Goal: Information Seeking & Learning: Learn about a topic

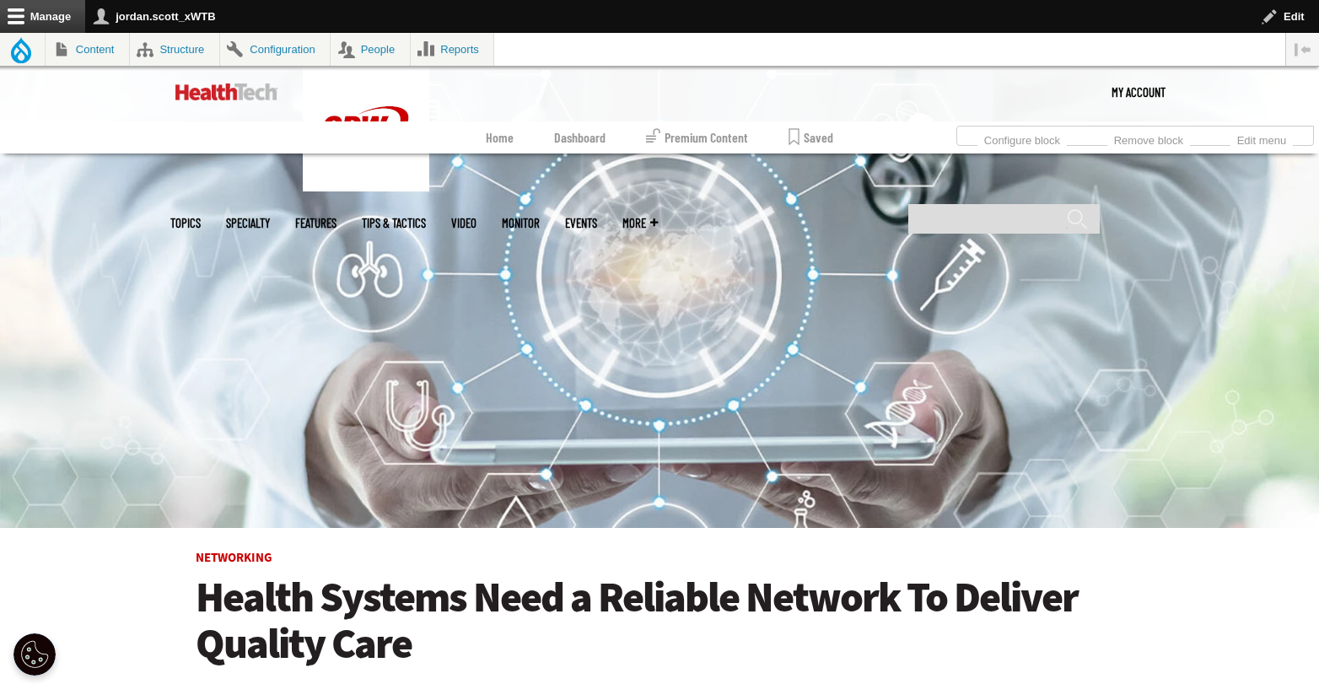
scroll to position [154, 0]
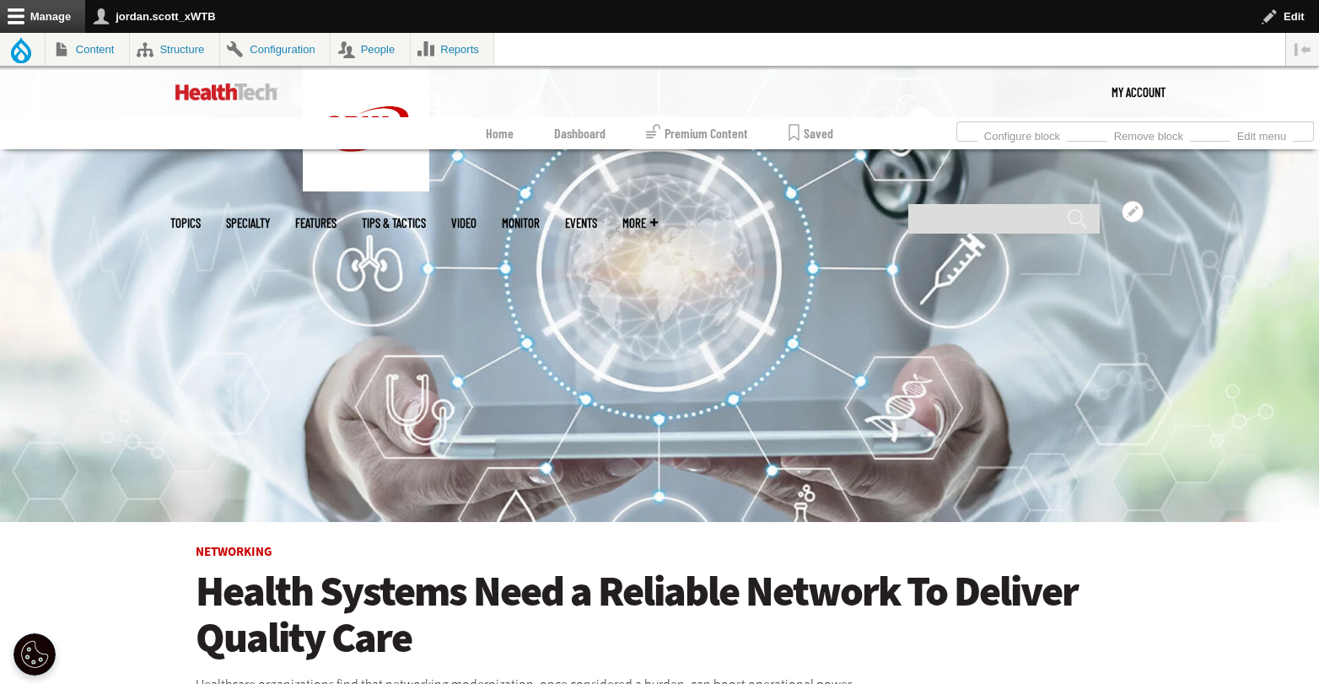
click at [540, 217] on link "MonITor" at bounding box center [521, 223] width 38 height 13
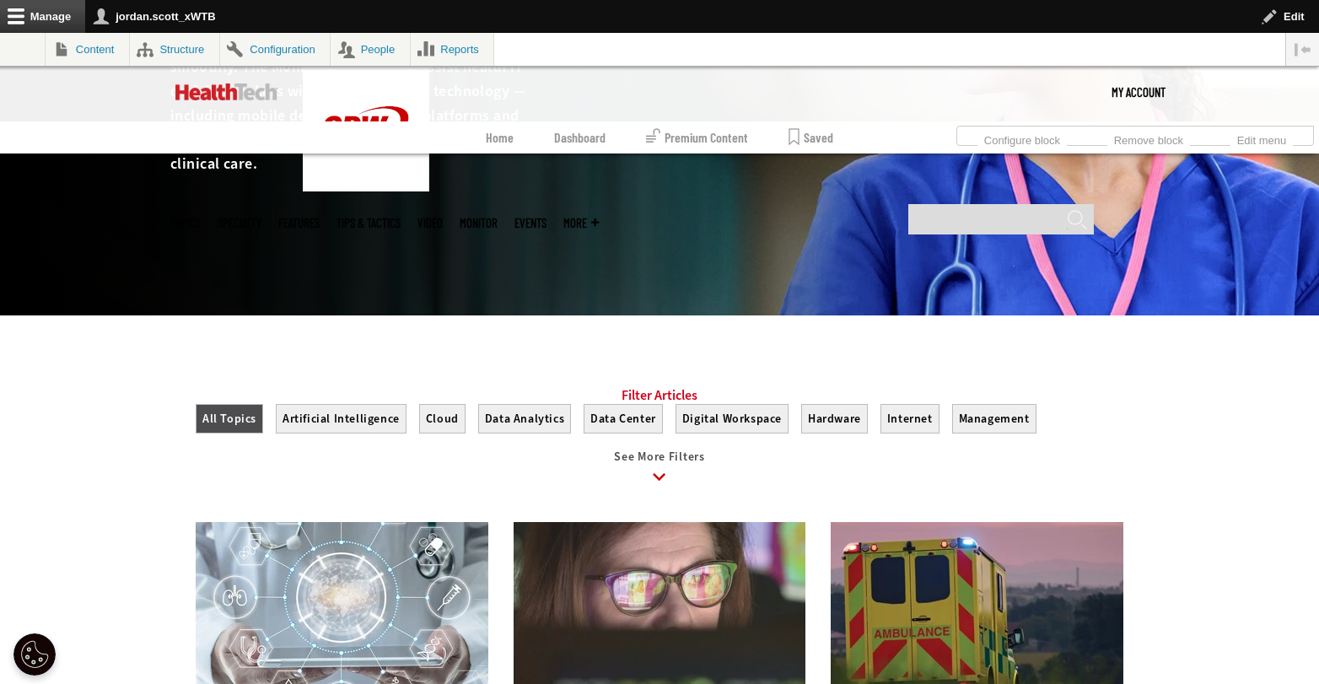
scroll to position [554, 0]
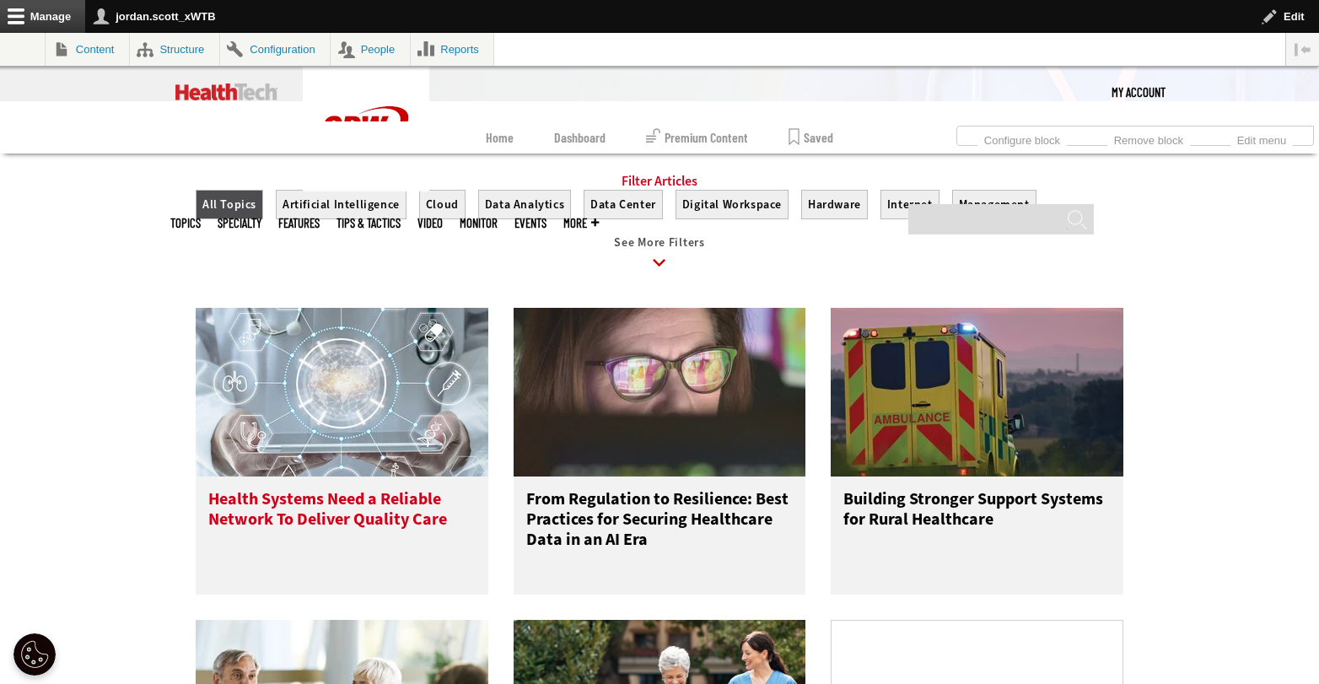
click at [357, 519] on h3 "Health Systems Need a Reliable Network To Deliver Quality Care" at bounding box center [341, 522] width 267 height 67
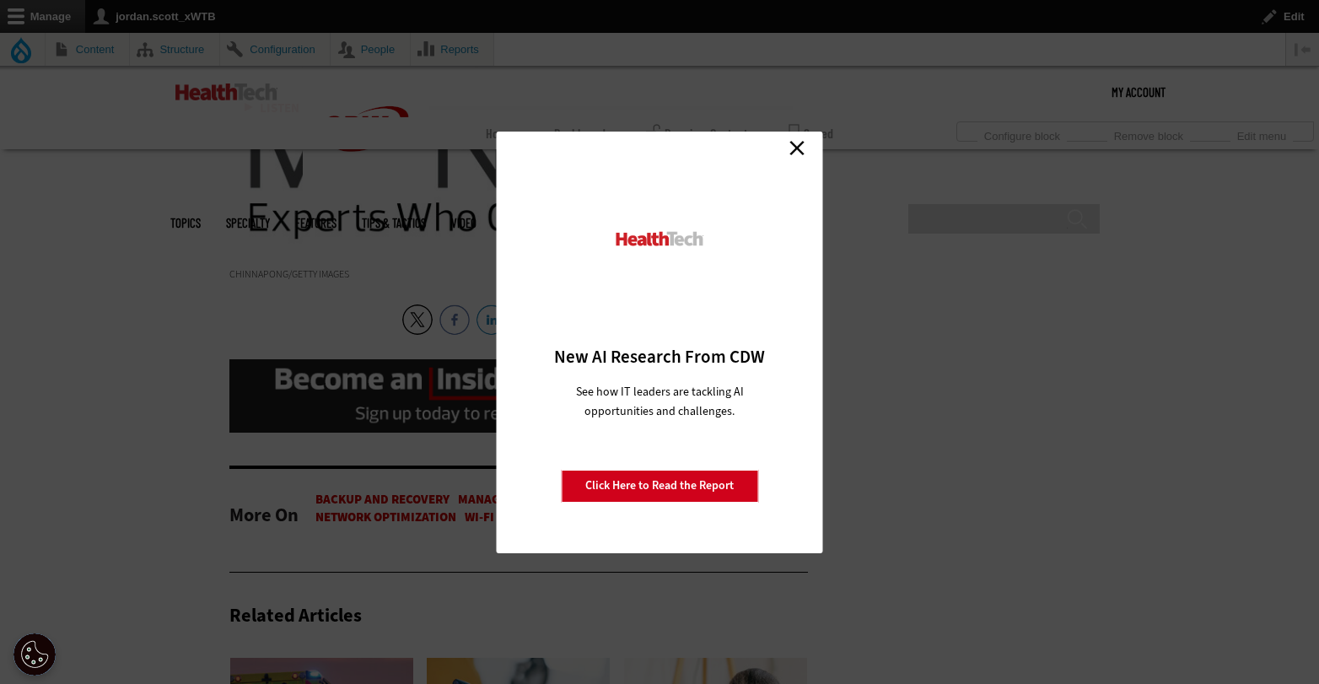
scroll to position [3810, 0]
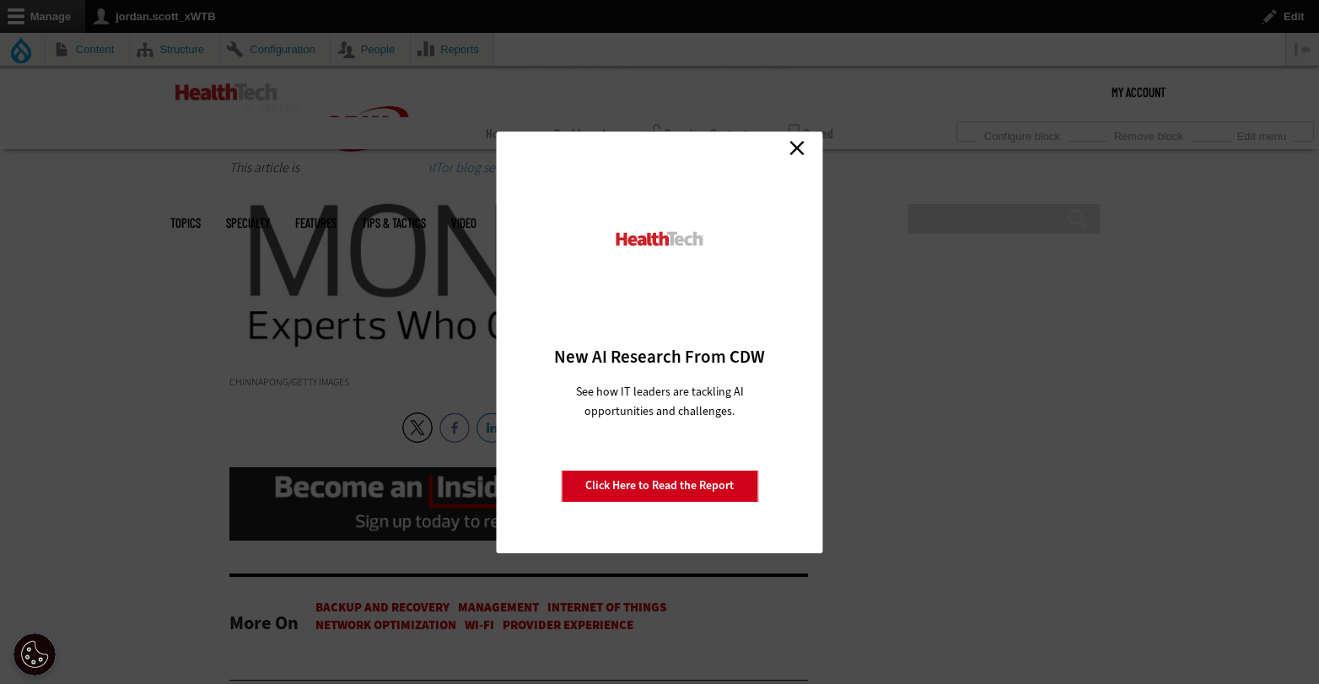
click at [802, 148] on link "Close" at bounding box center [796, 148] width 25 height 25
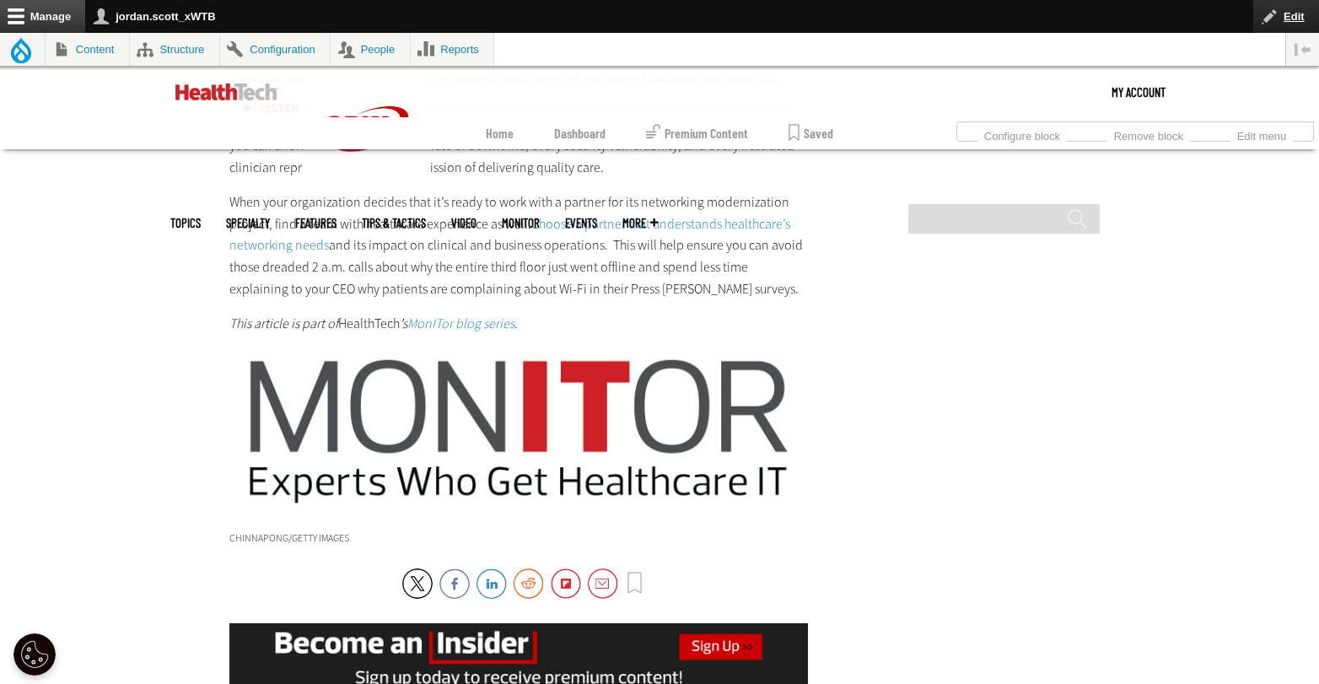
scroll to position [0, 0]
click at [269, 94] on img at bounding box center [226, 91] width 102 height 17
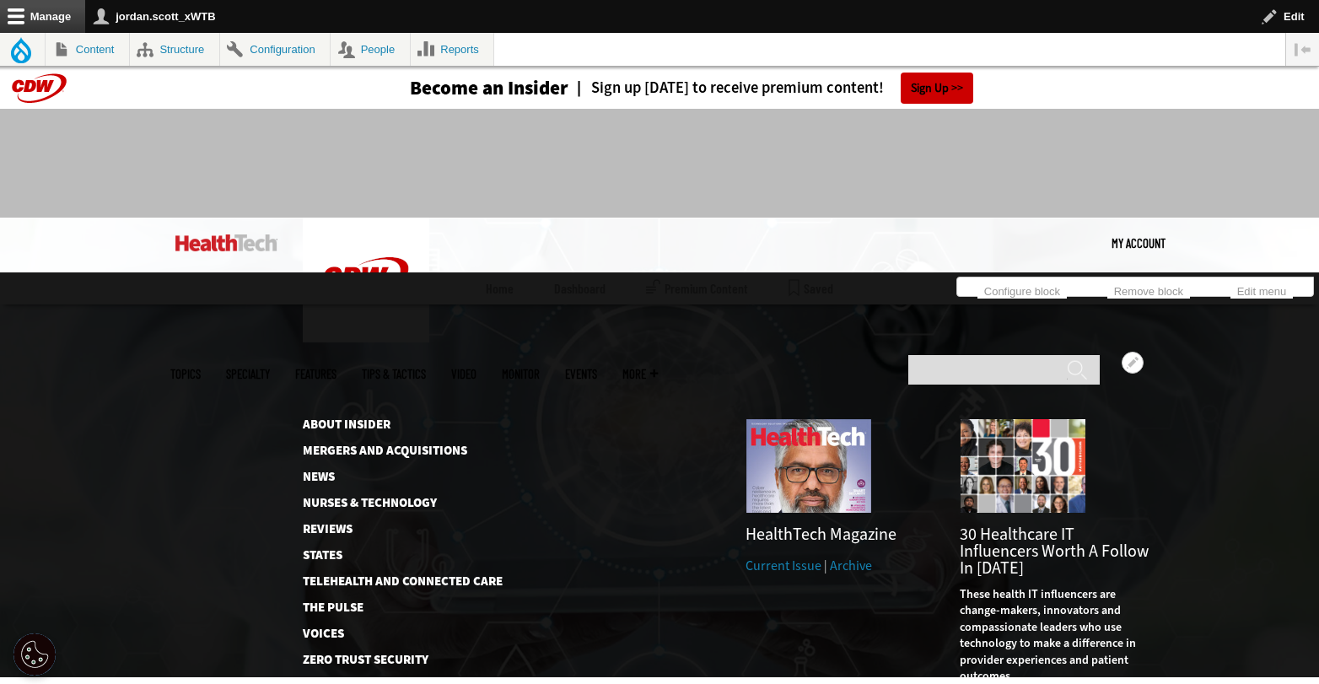
click at [787, 557] on link "Current Issue" at bounding box center [783, 566] width 76 height 18
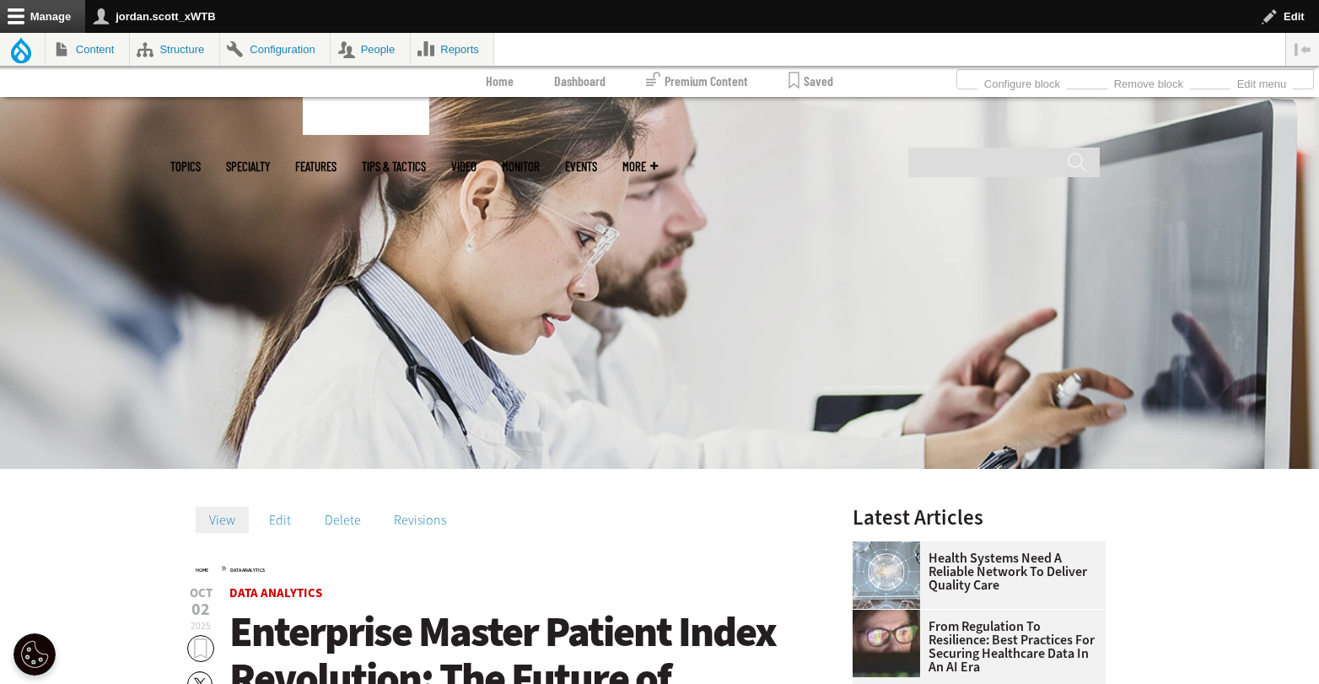
scroll to position [340, 0]
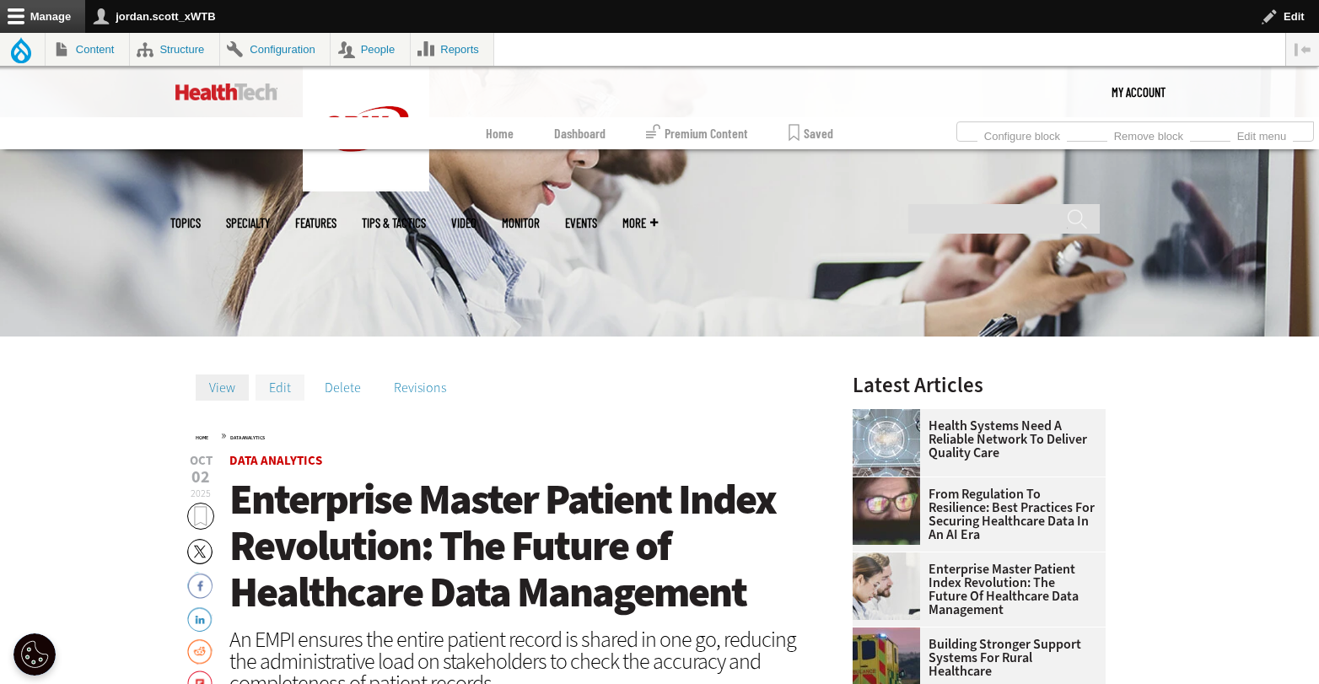
click at [292, 392] on link "Edit" at bounding box center [279, 386] width 49 height 25
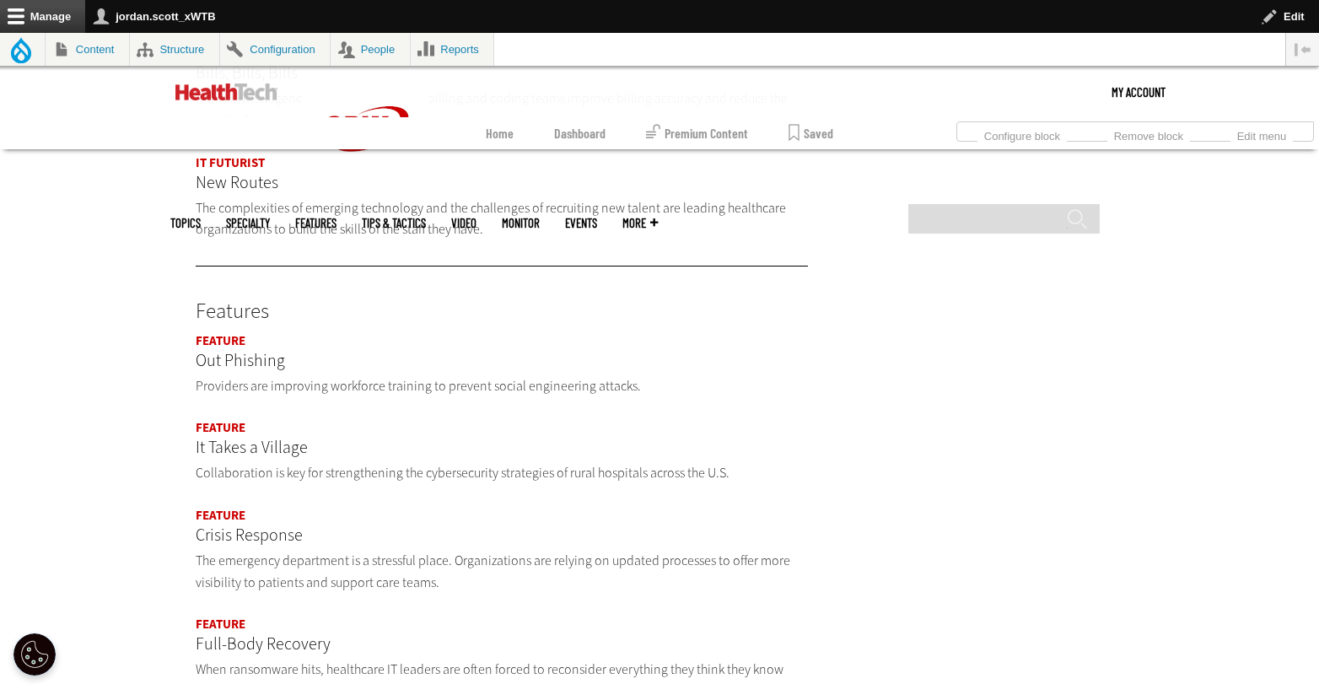
scroll to position [1494, 0]
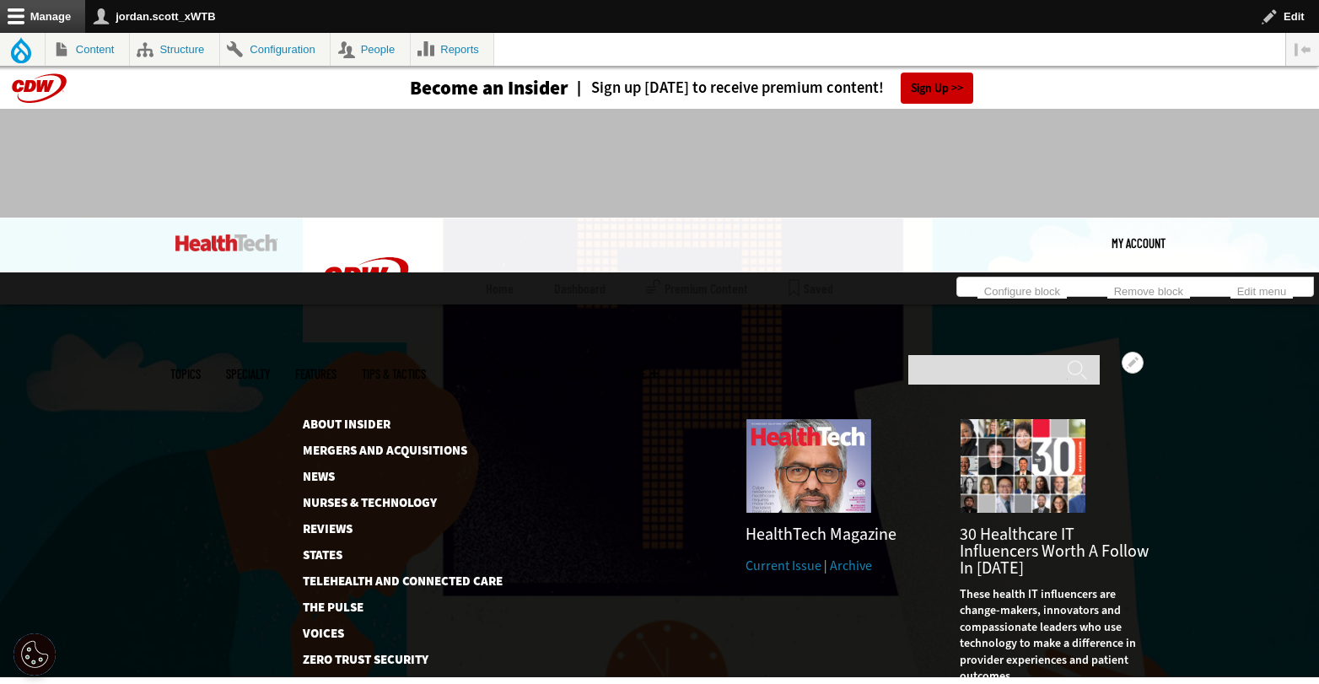
click at [852, 557] on link "Archive" at bounding box center [851, 566] width 42 height 18
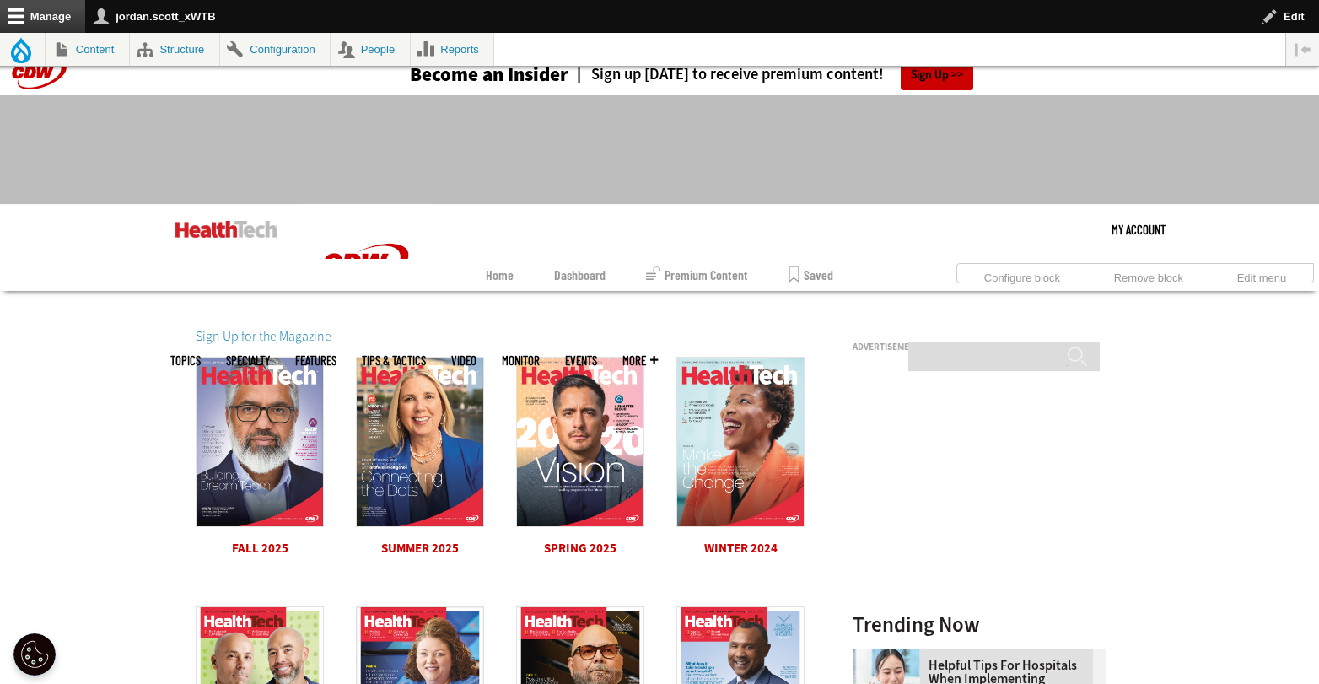
scroll to position [27, 0]
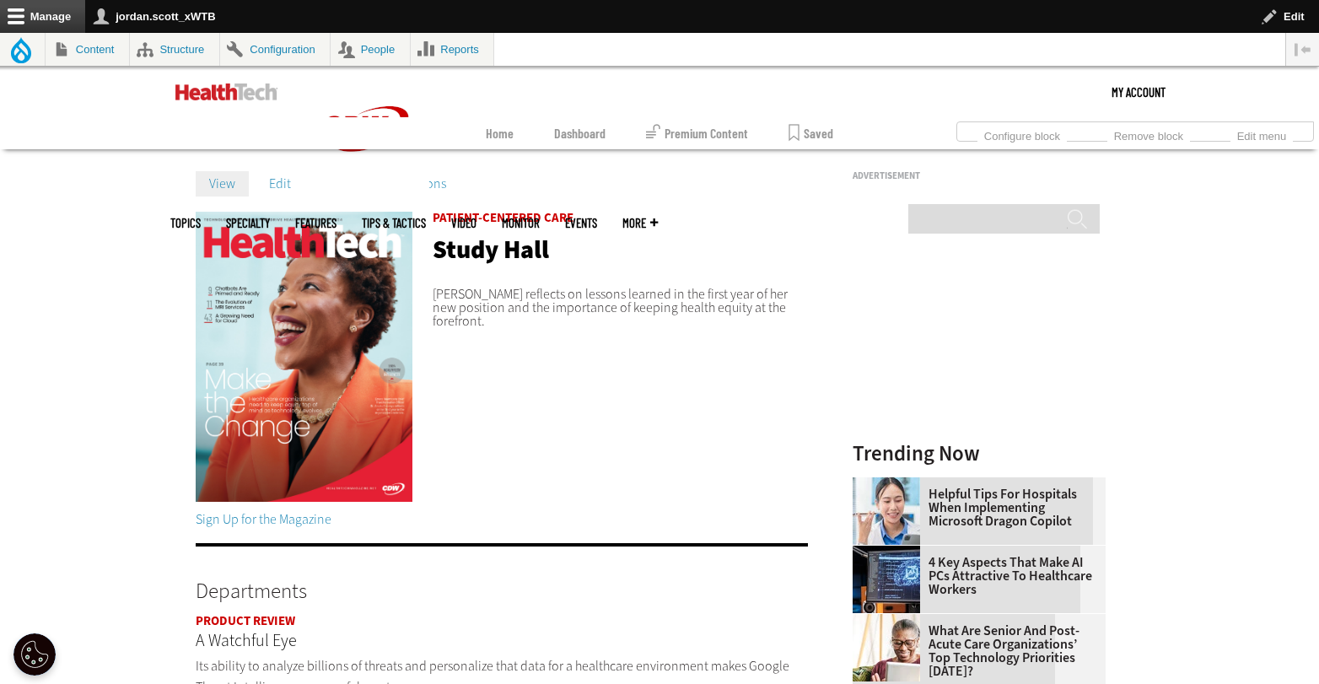
scroll to position [184, 0]
click at [247, 93] on img at bounding box center [226, 91] width 102 height 17
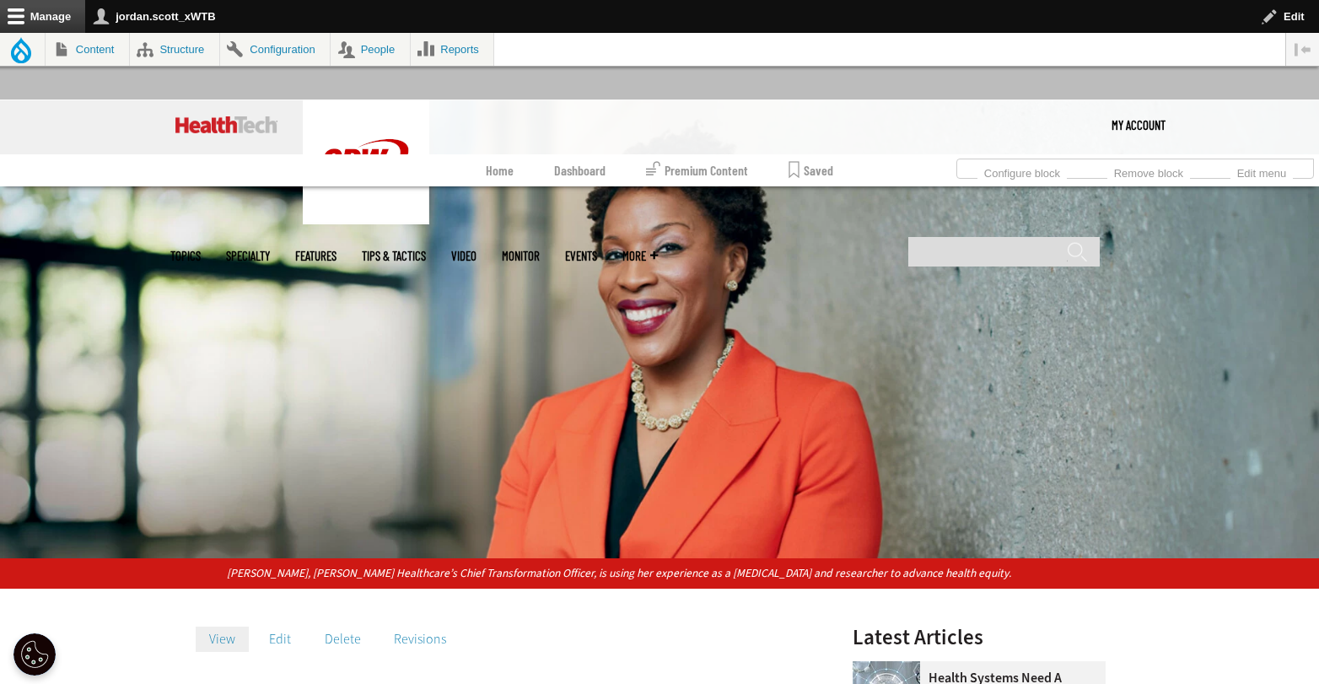
scroll to position [119, 0]
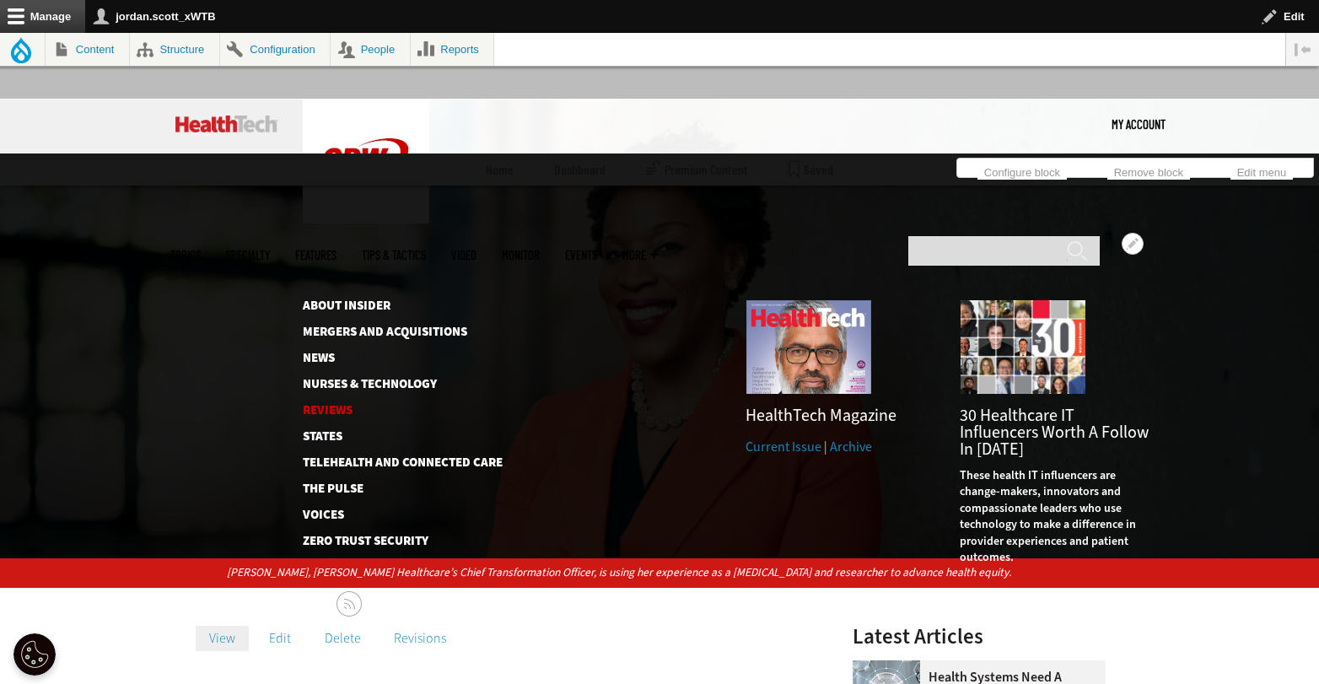
click at [337, 404] on link "Reviews" at bounding box center [389, 410] width 173 height 13
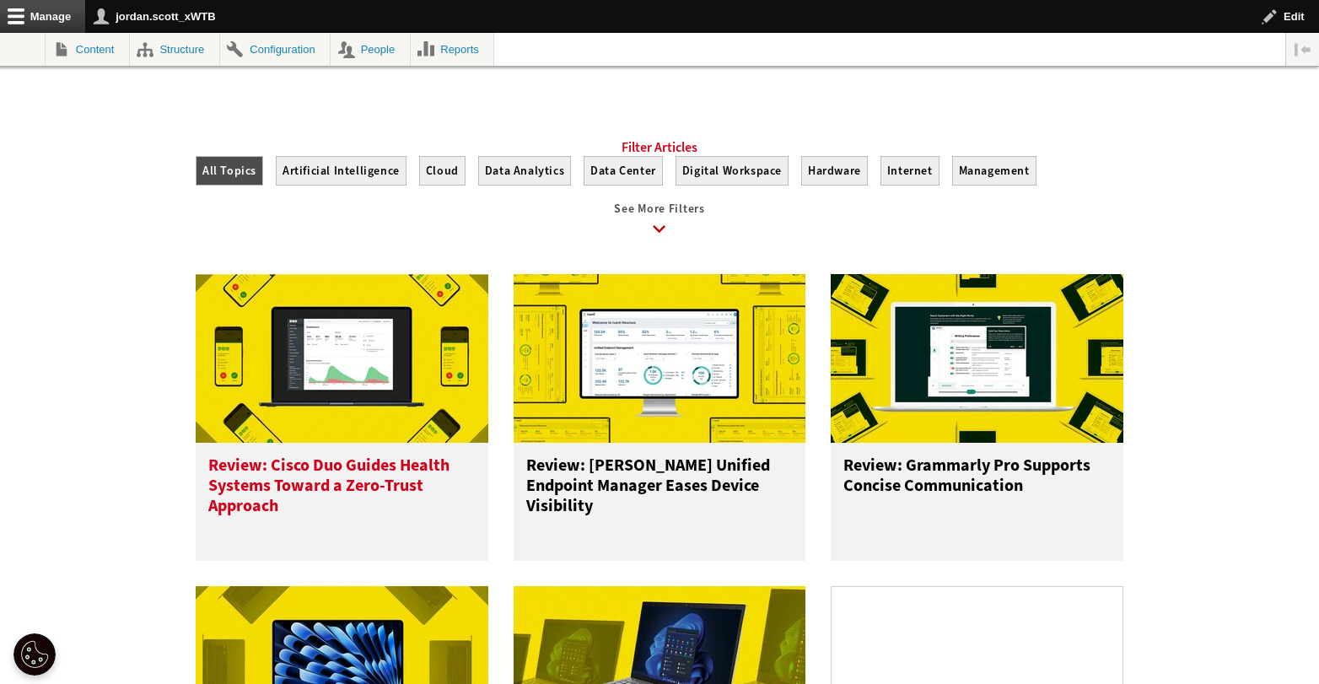
scroll to position [726, 0]
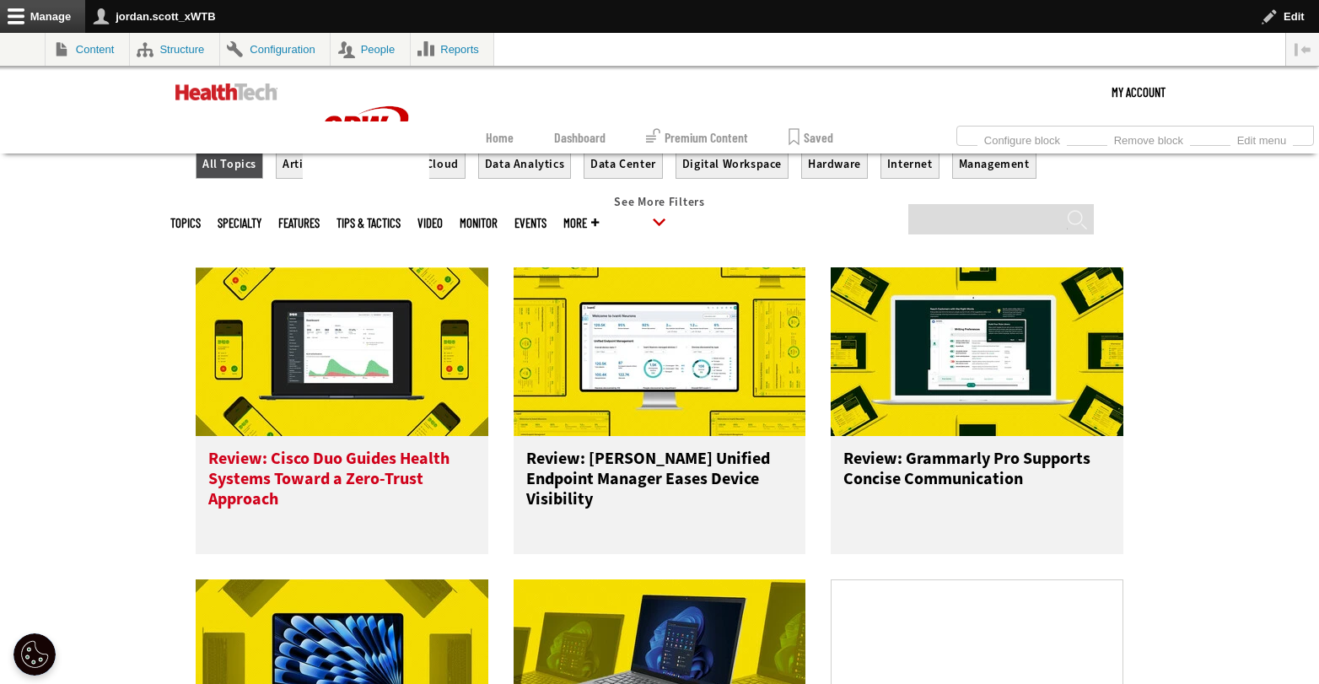
click at [325, 478] on h3 "Review: Cisco Duo Guides Health Systems Toward a Zero-Trust Approach" at bounding box center [341, 482] width 267 height 67
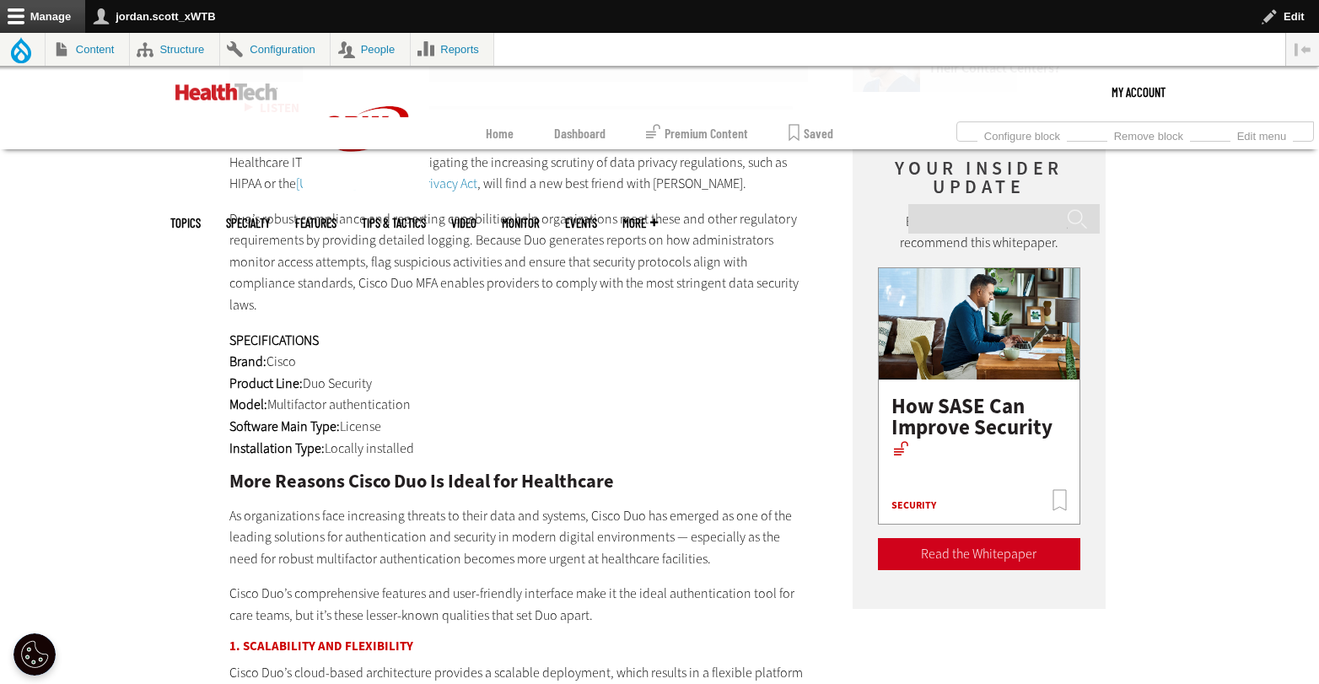
scroll to position [1866, 0]
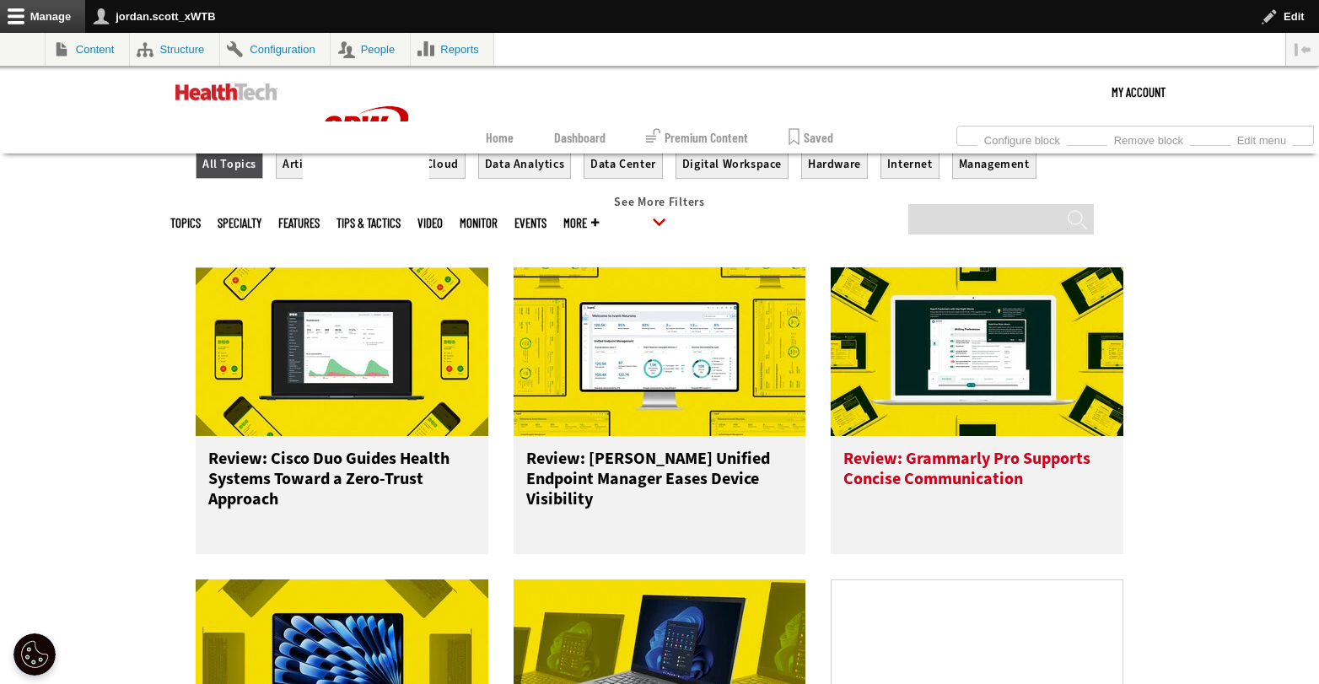
click at [878, 482] on h3 "Review: Grammarly Pro Supports Concise Communication" at bounding box center [976, 482] width 267 height 67
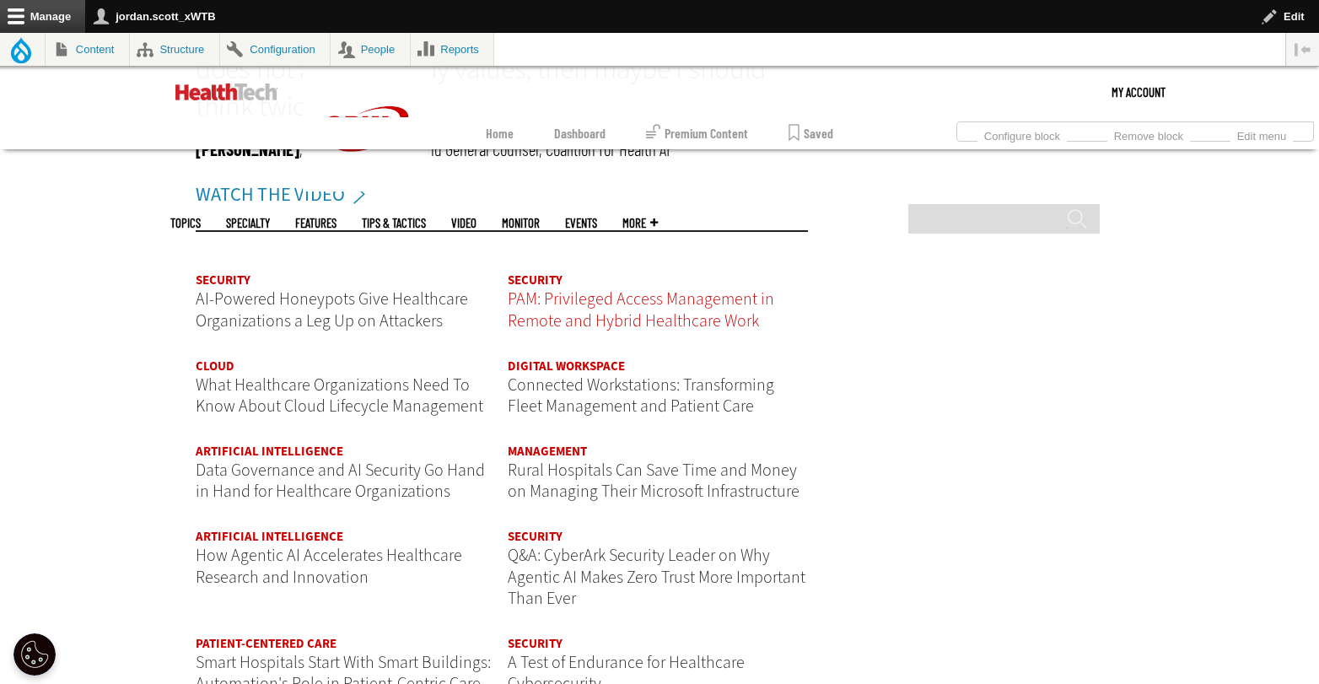
scroll to position [1963, 0]
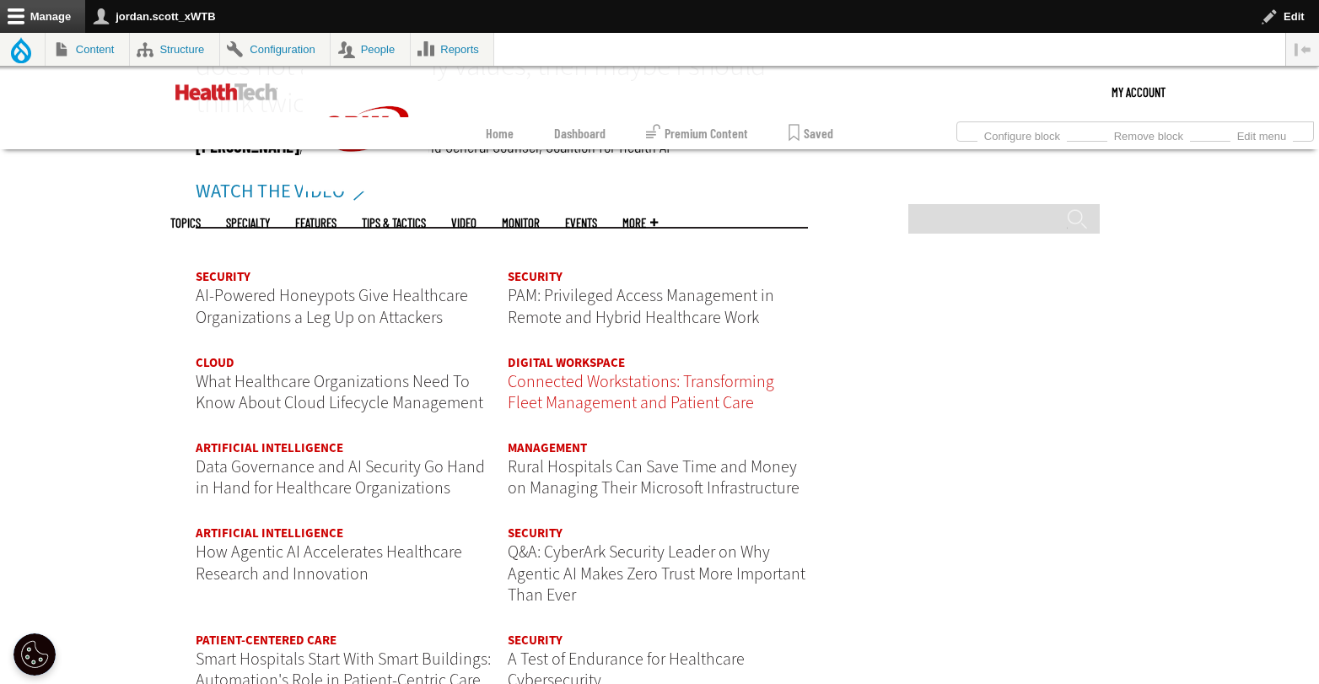
click at [649, 395] on span "Connected Workstations: Transforming Fleet Management and Patient Care" at bounding box center [641, 392] width 266 height 45
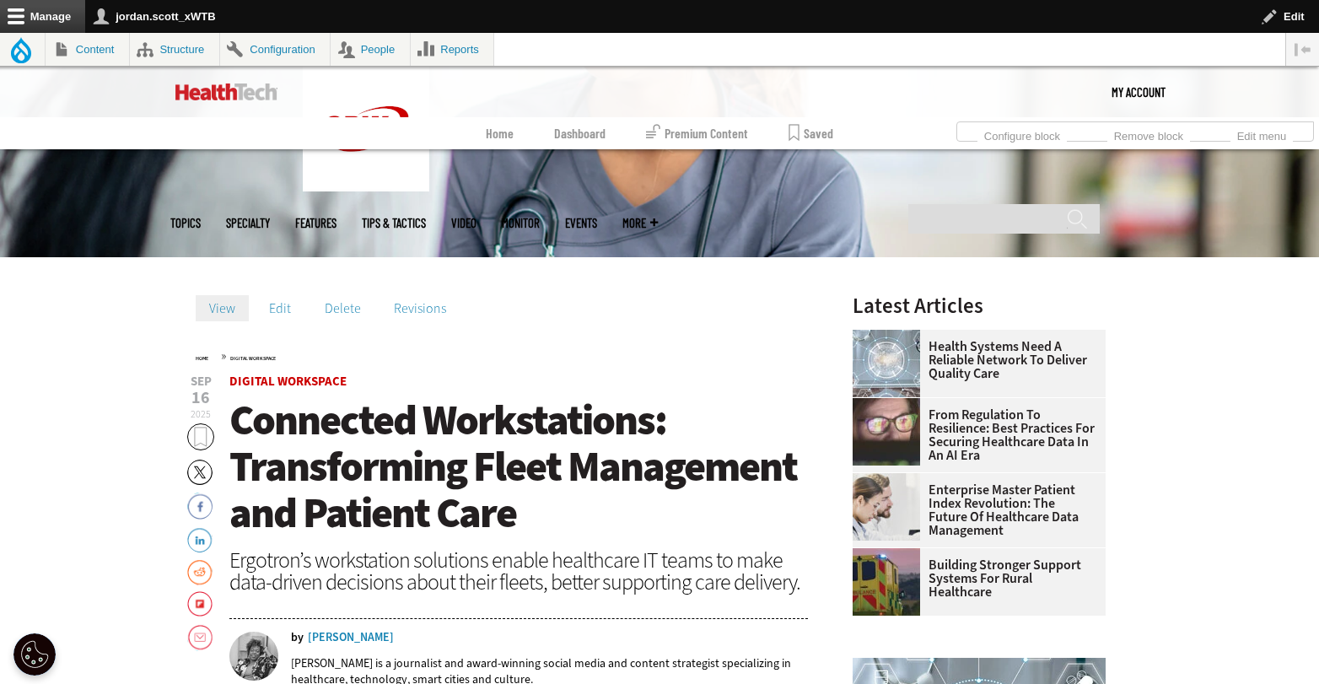
scroll to position [411, 0]
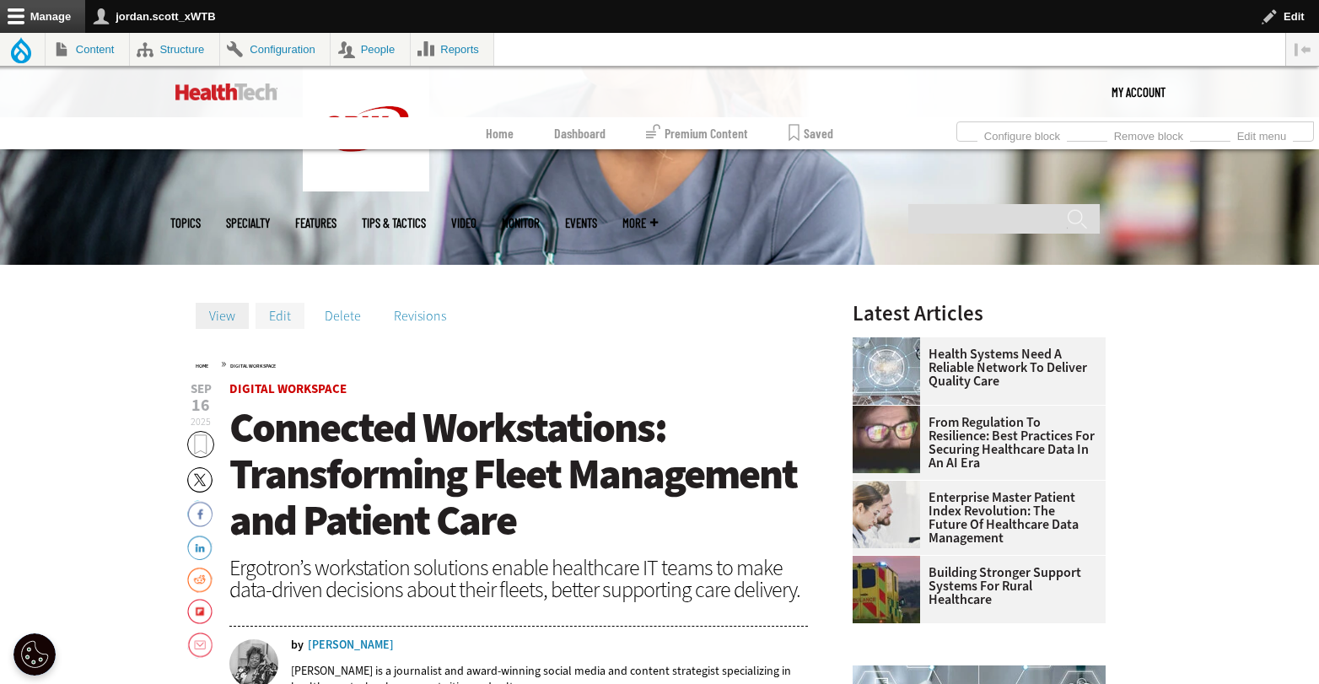
click at [276, 324] on link "Edit" at bounding box center [279, 315] width 49 height 25
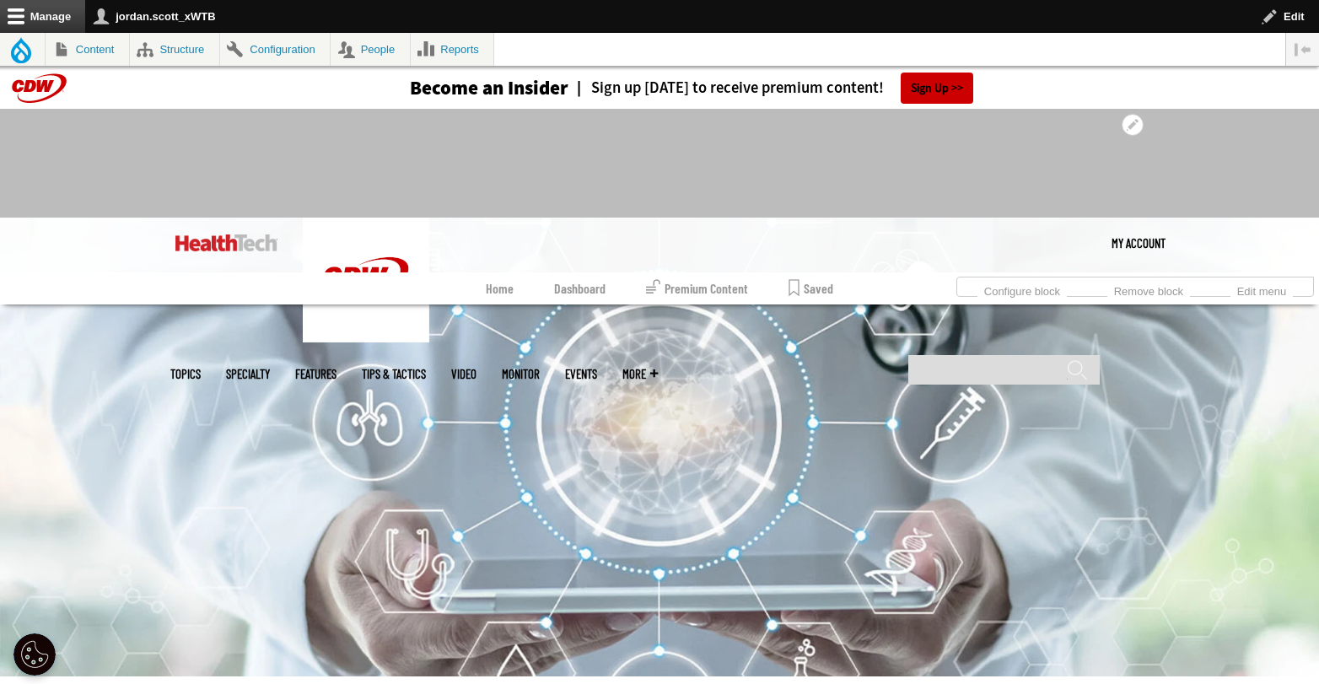
scroll to position [501, 0]
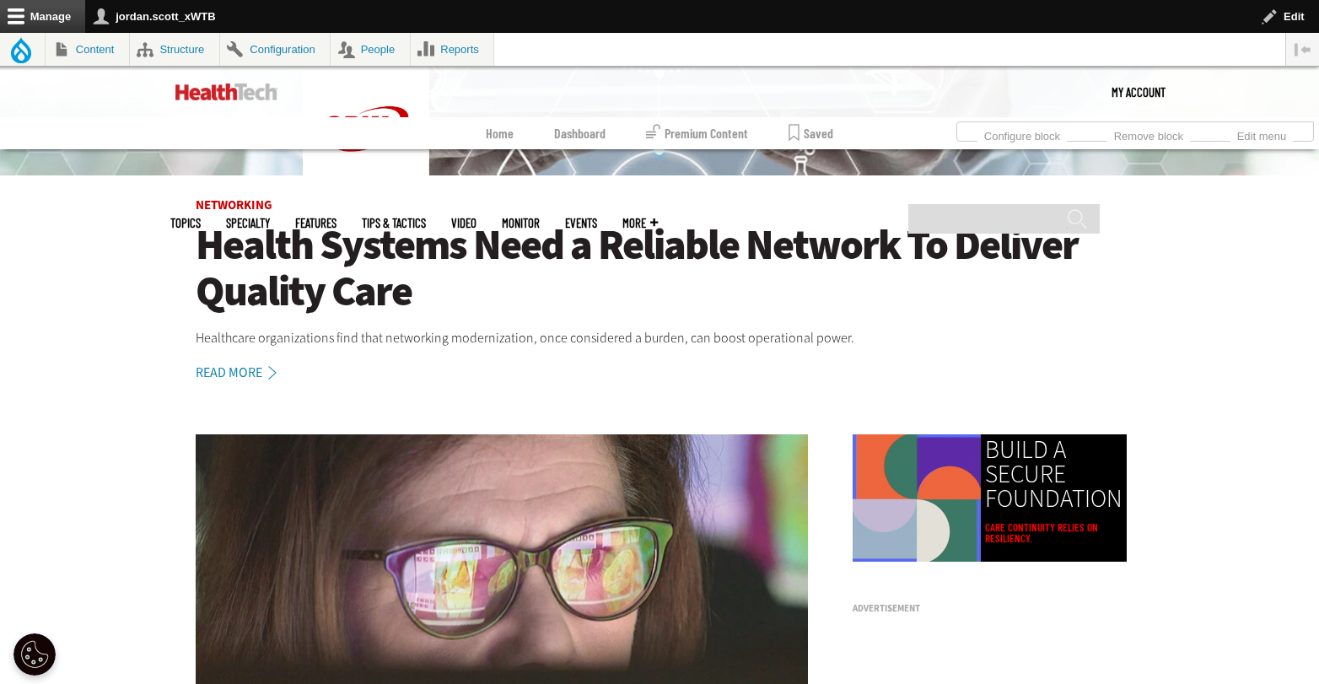
click at [530, 245] on h1 "Health Systems Need a Reliable Network To Deliver Quality Care" at bounding box center [660, 268] width 928 height 93
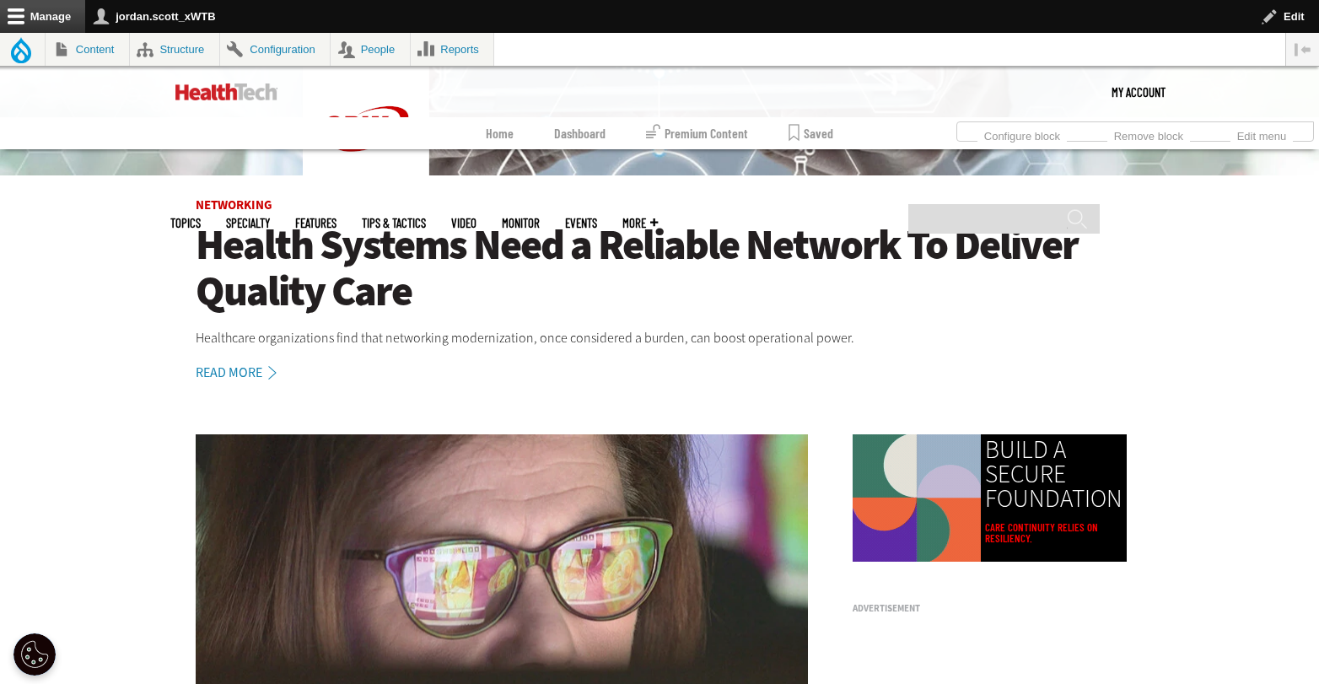
click at [734, 237] on h1 "Health Systems Need a Reliable Network To Deliver Quality Care" at bounding box center [660, 268] width 928 height 93
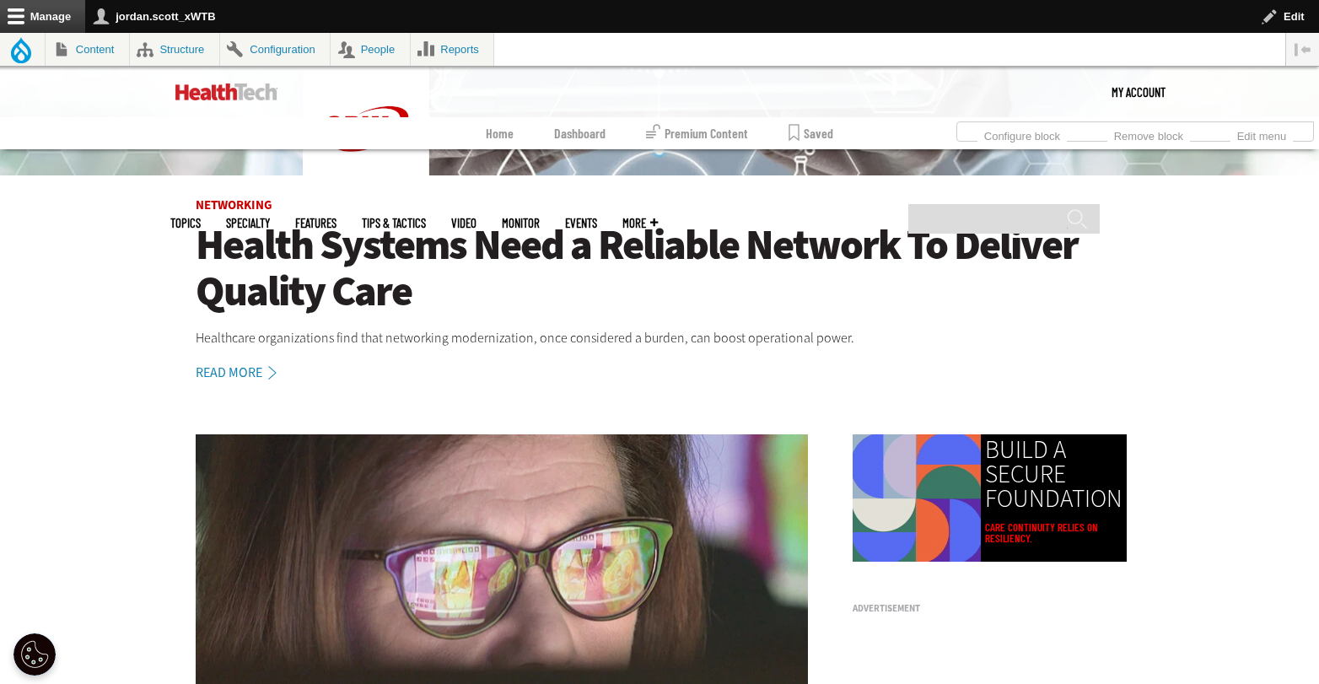
click at [747, 240] on h1 "Health Systems Need a Reliable Network To Deliver Quality Care" at bounding box center [660, 268] width 928 height 93
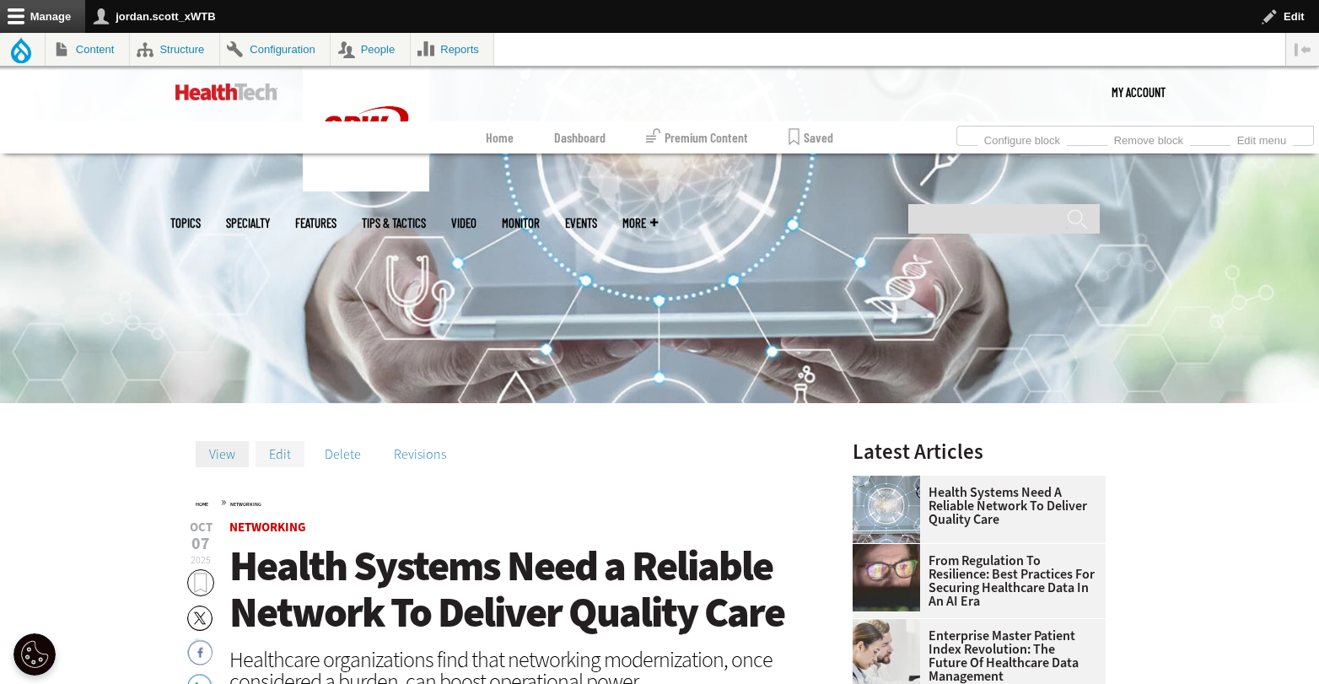
scroll to position [276, 0]
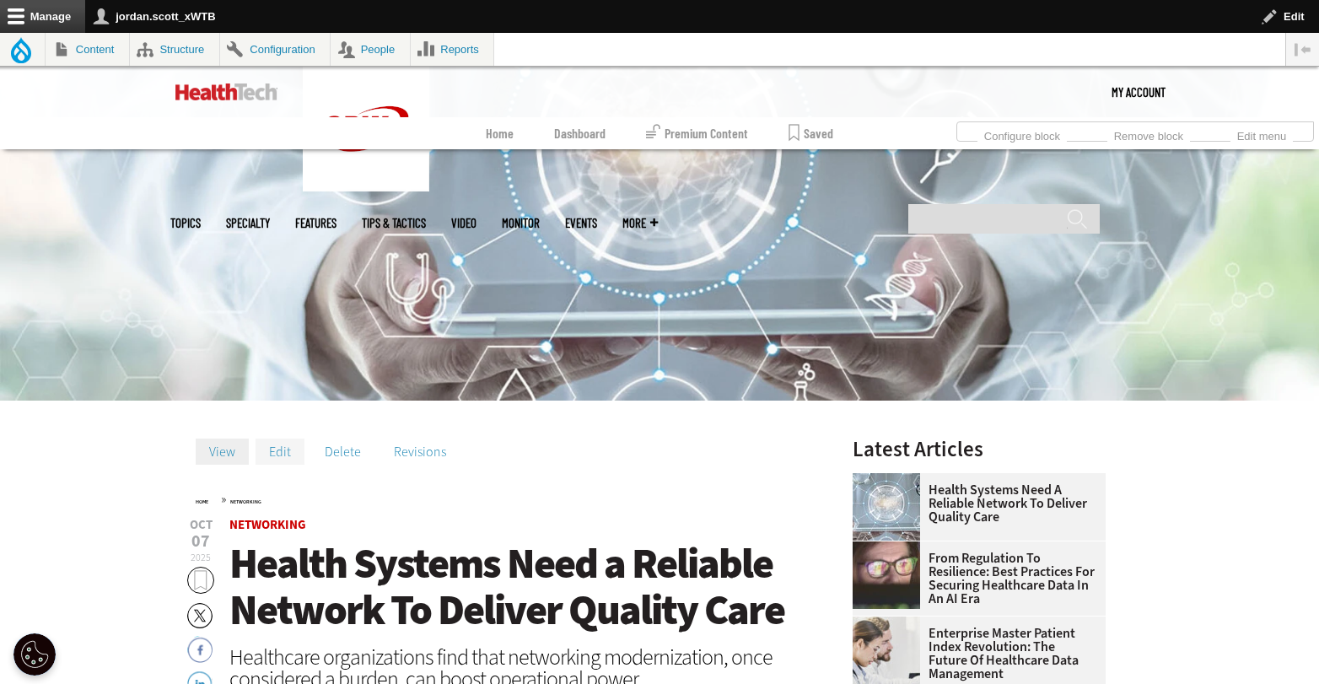
click at [289, 459] on link "Edit" at bounding box center [279, 450] width 49 height 25
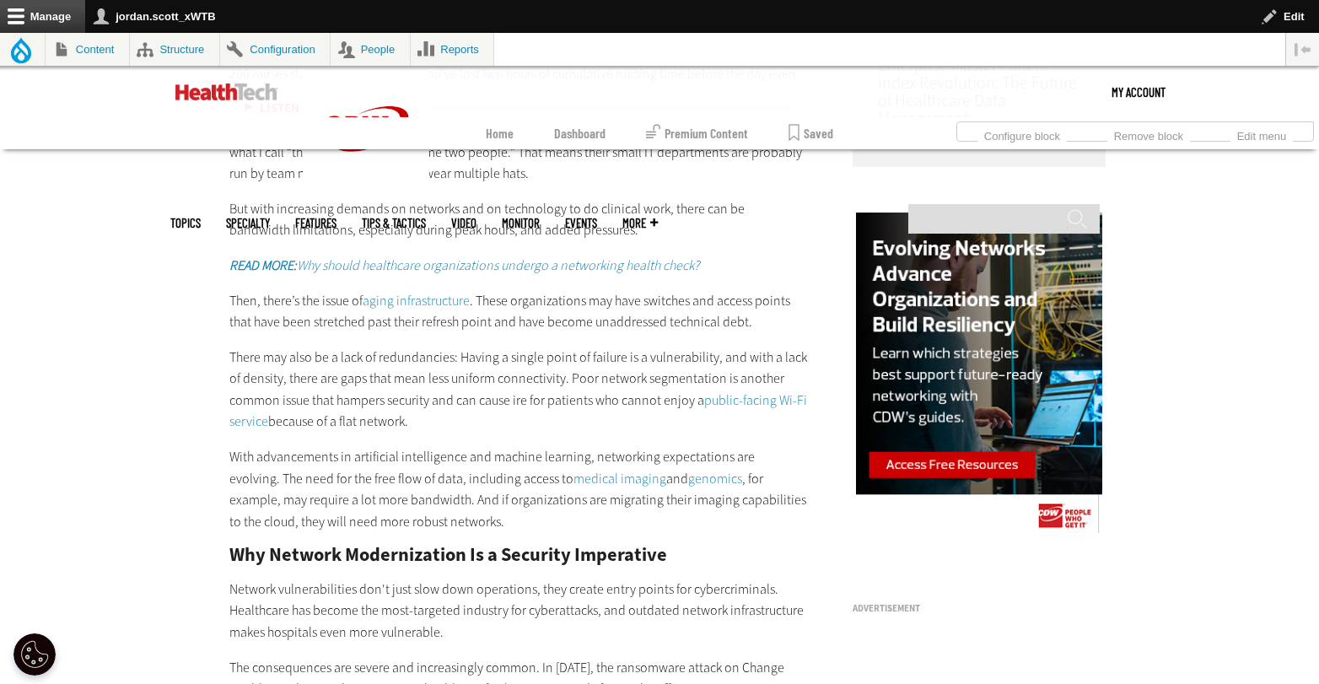
scroll to position [1315, 0]
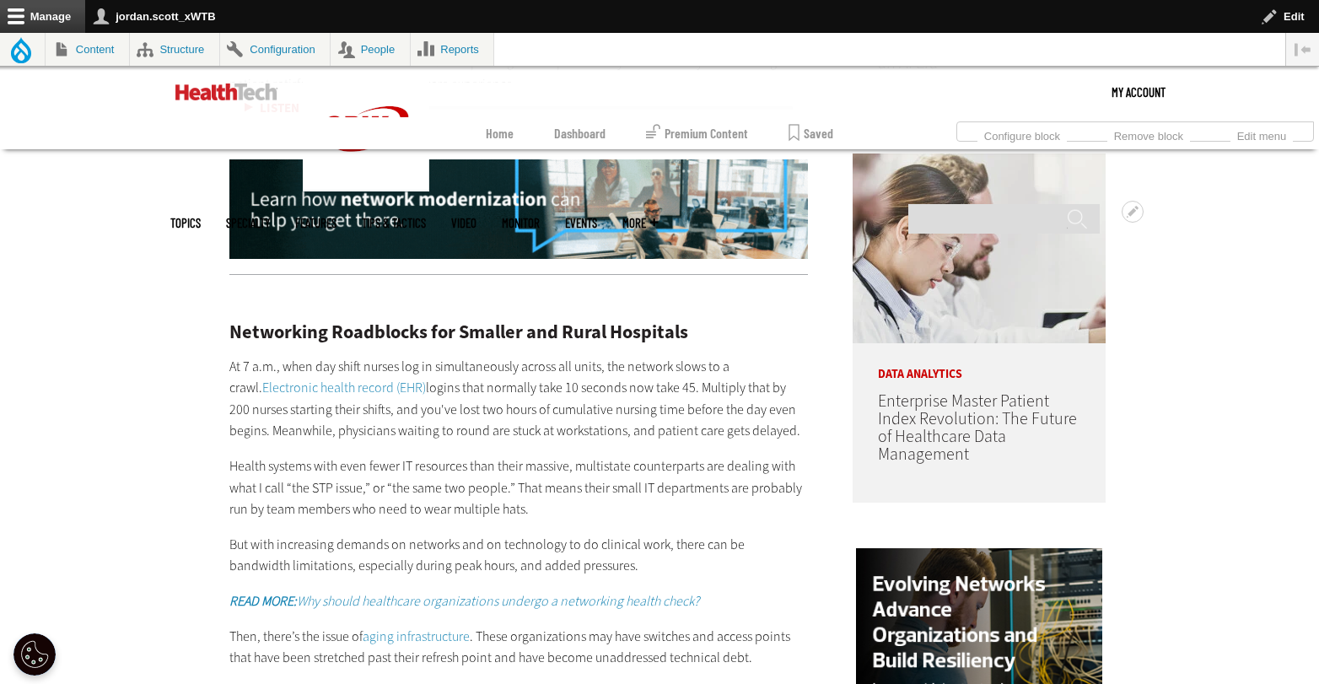
click at [597, 217] on link "Events" at bounding box center [581, 223] width 32 height 13
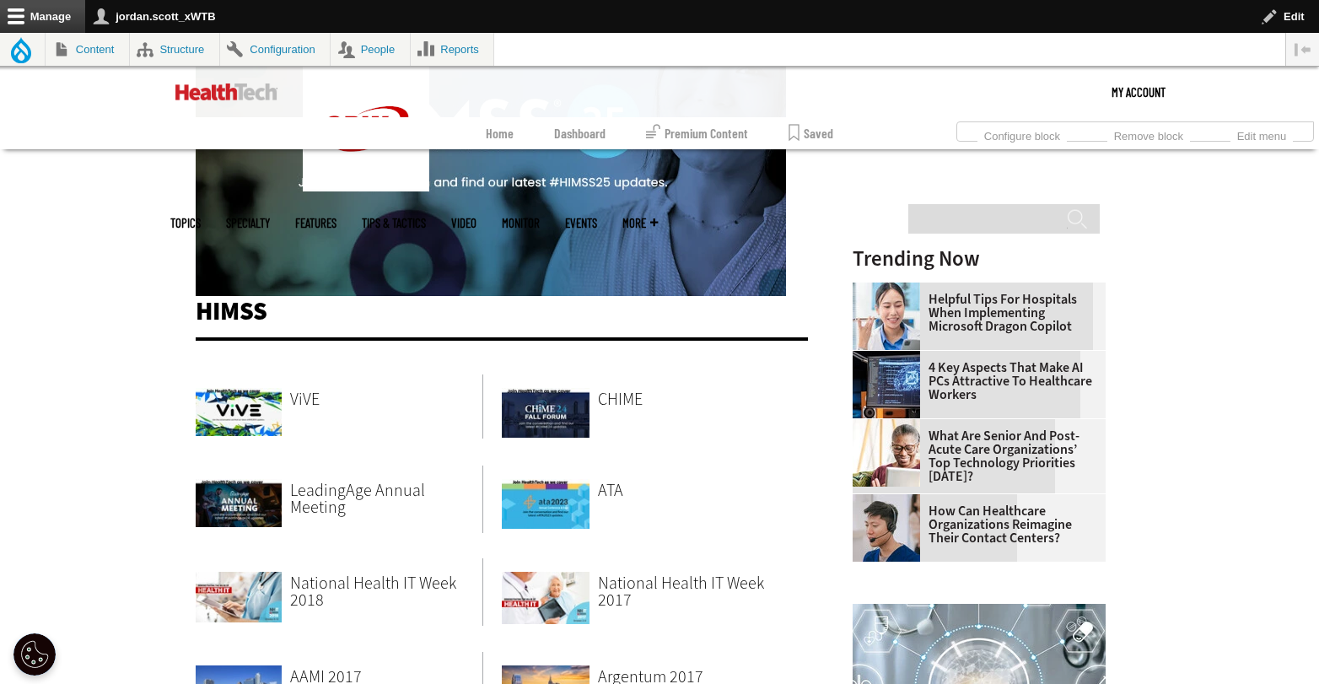
scroll to position [303, 0]
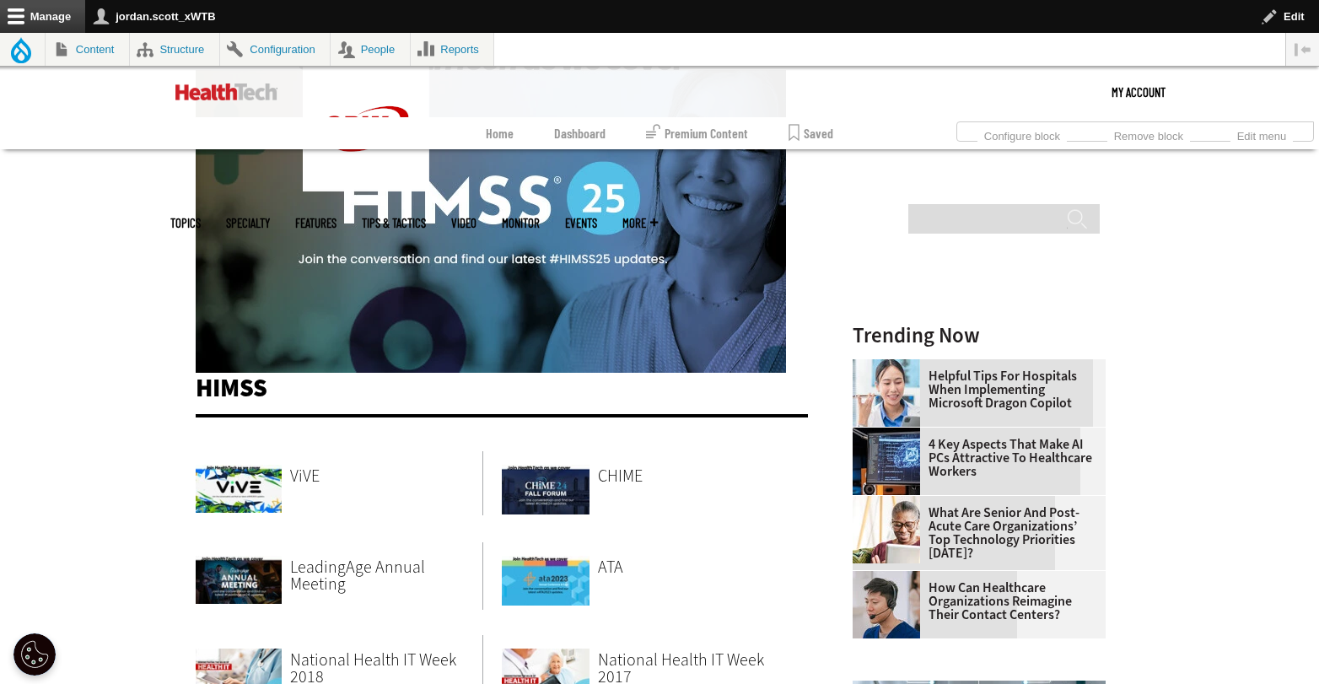
click at [582, 276] on img at bounding box center [491, 206] width 590 height 332
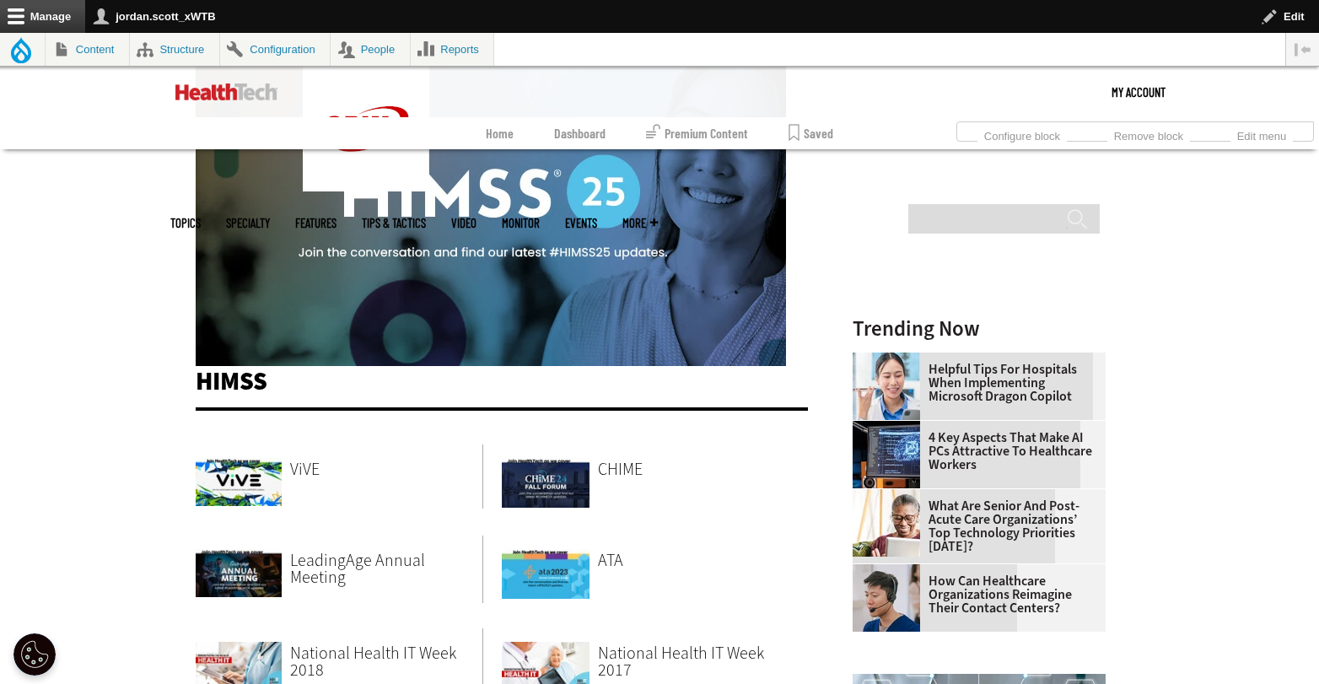
scroll to position [313, 0]
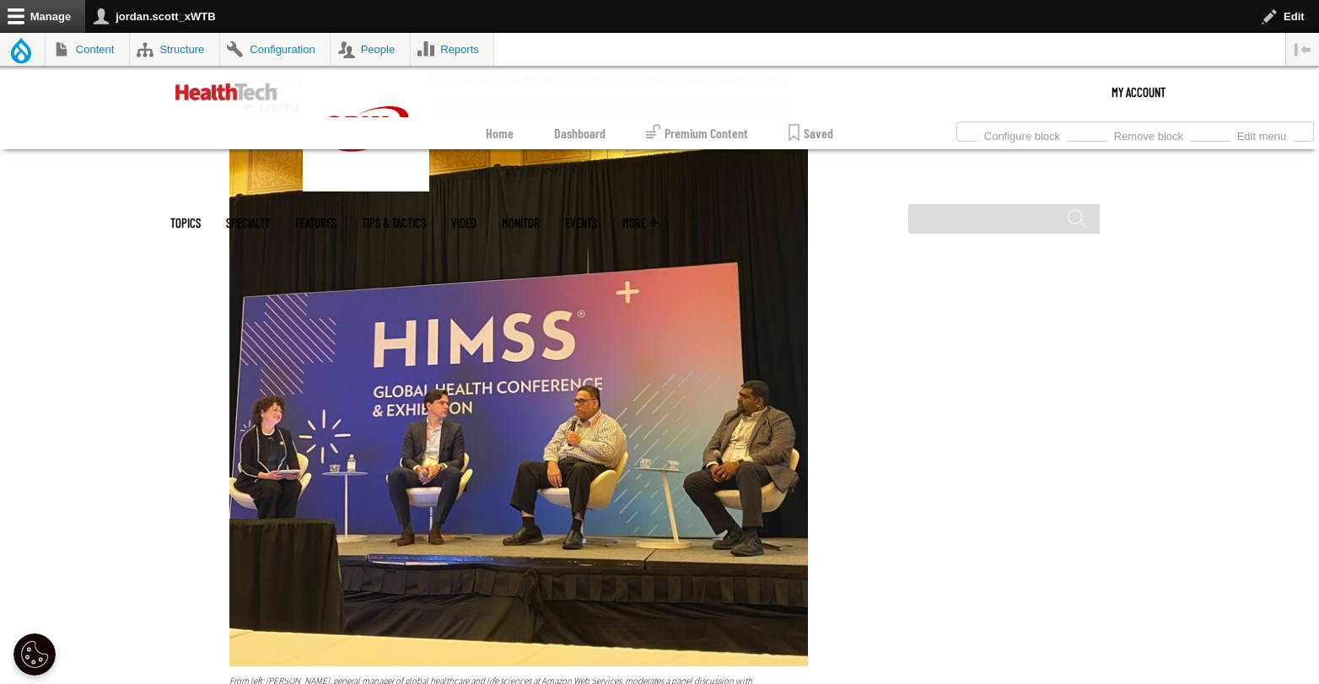
scroll to position [3292, 0]
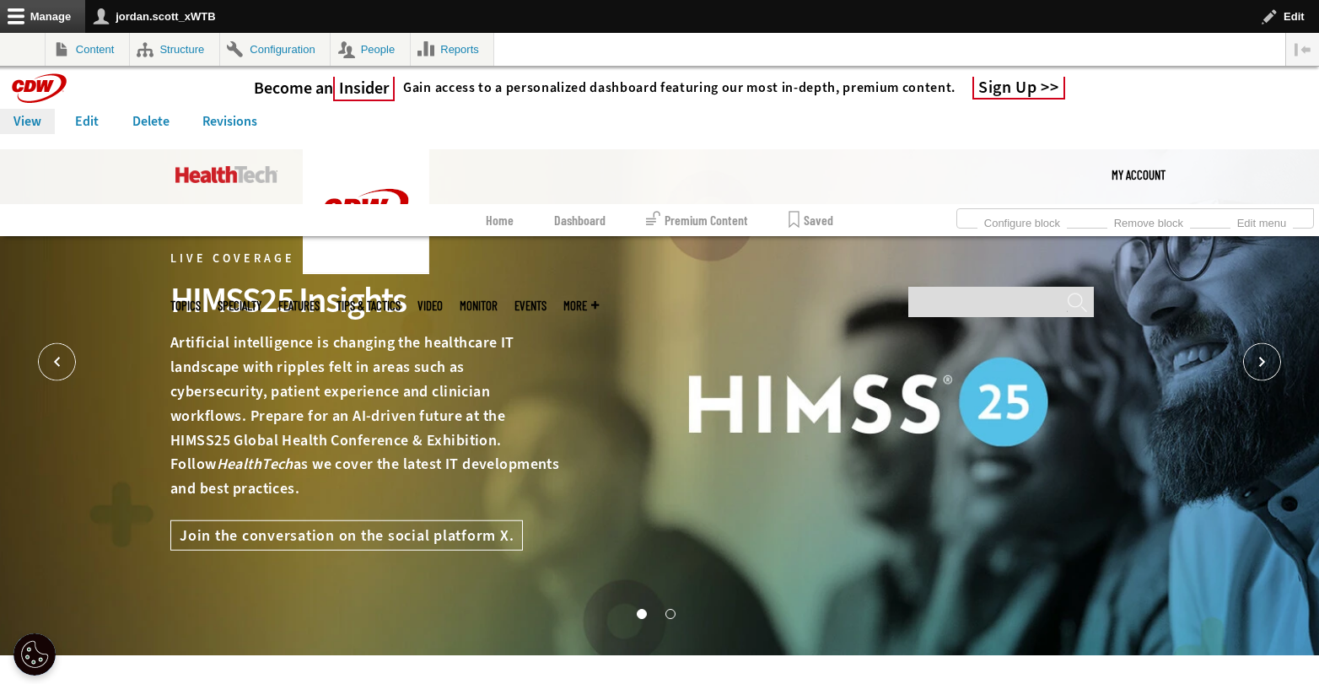
click at [219, 183] on link at bounding box center [226, 174] width 102 height 51
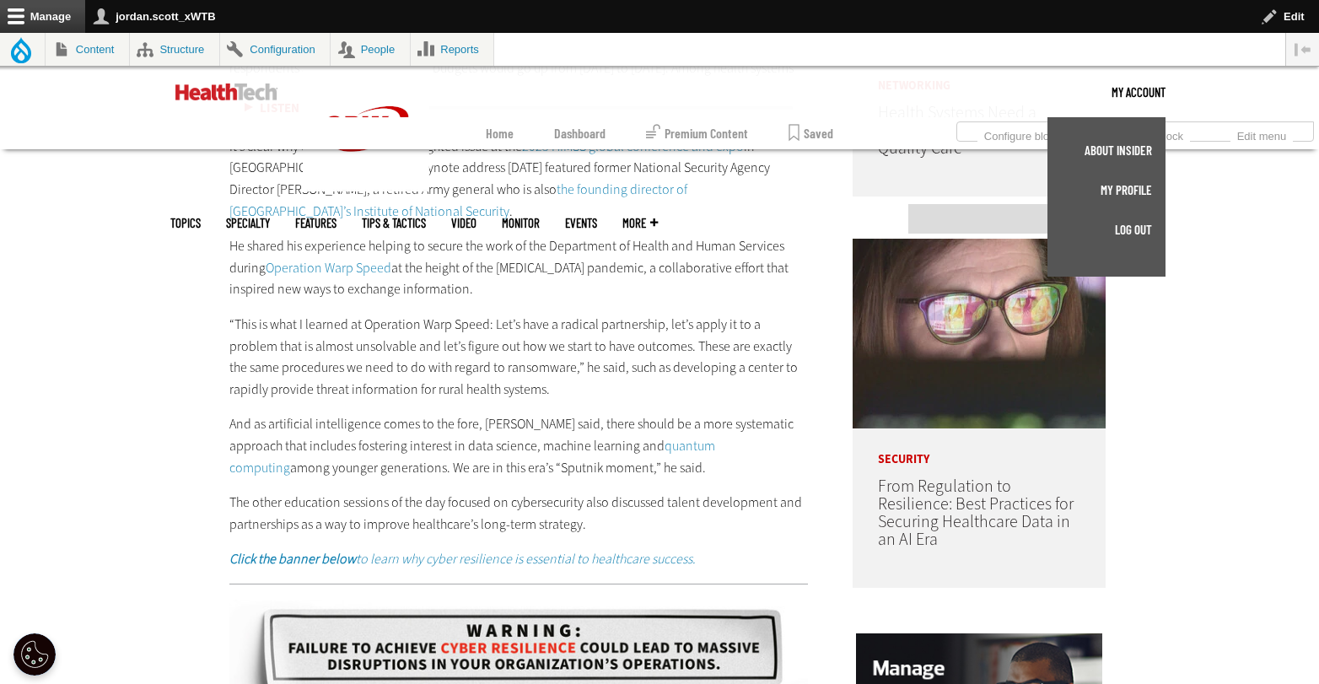
scroll to position [994, 0]
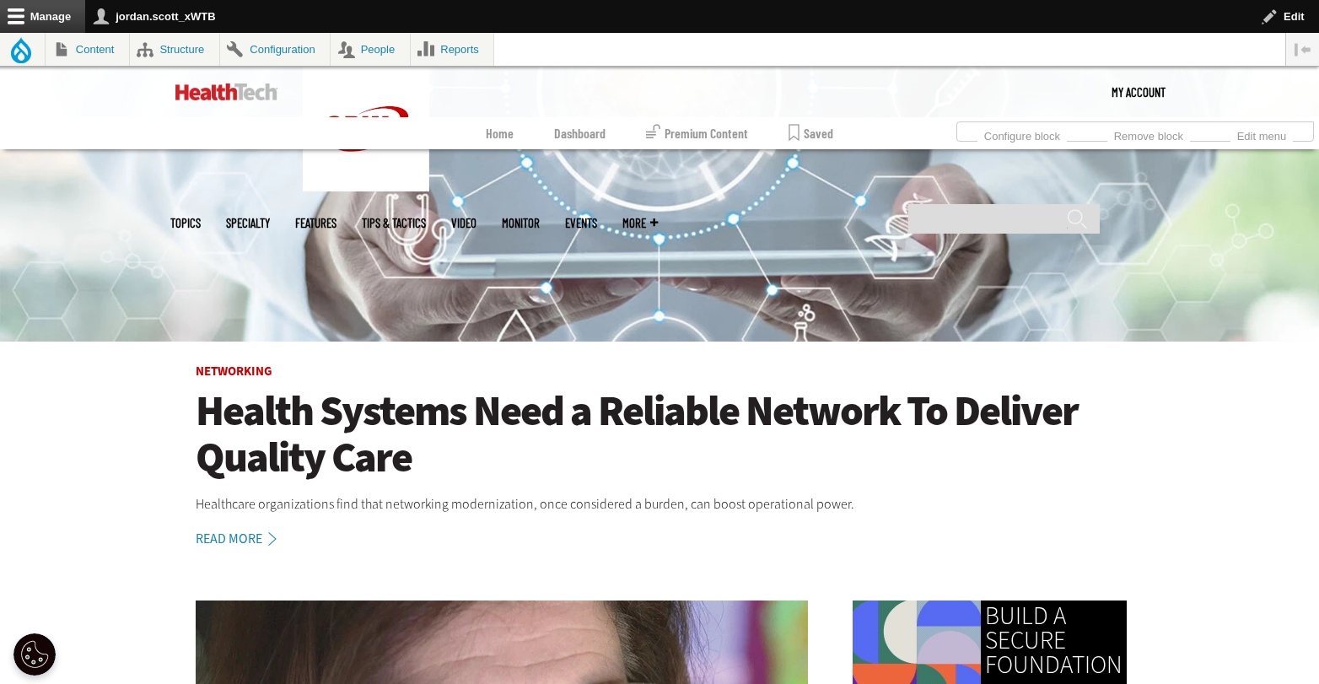
scroll to position [303, 0]
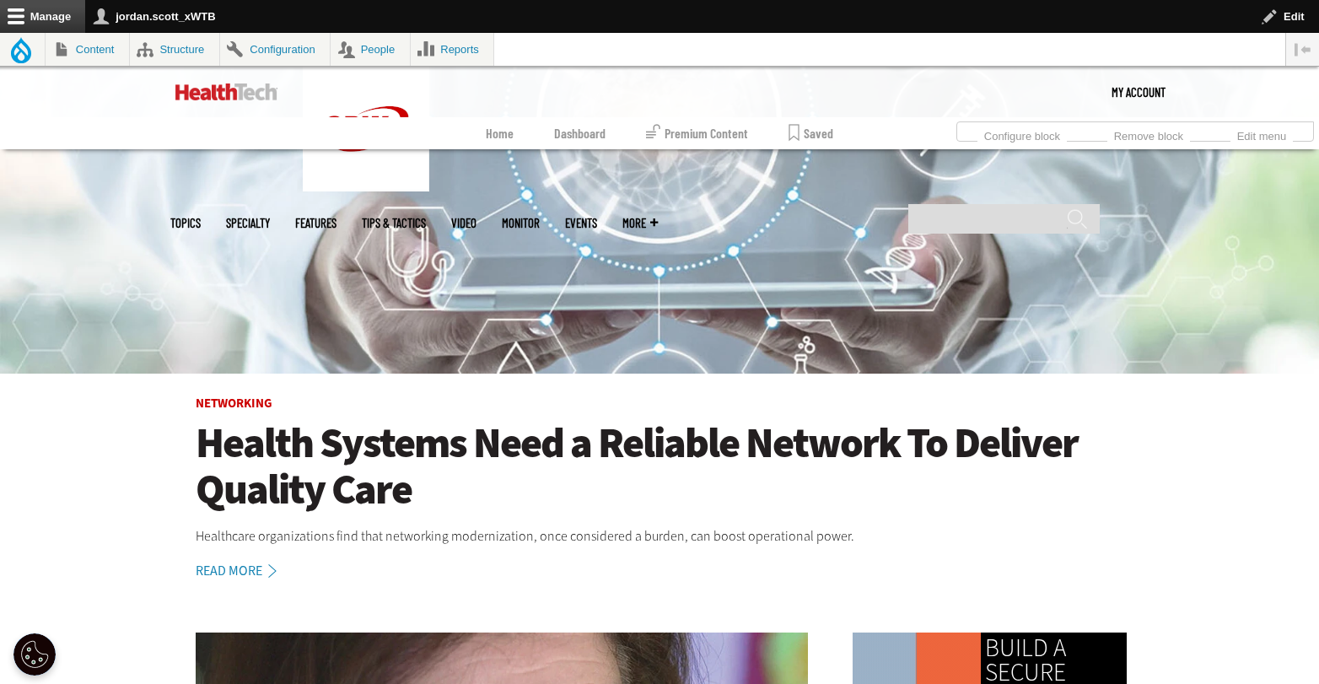
click at [508, 445] on h1 "Health Systems Need a Reliable Network To Deliver Quality Care" at bounding box center [660, 466] width 928 height 93
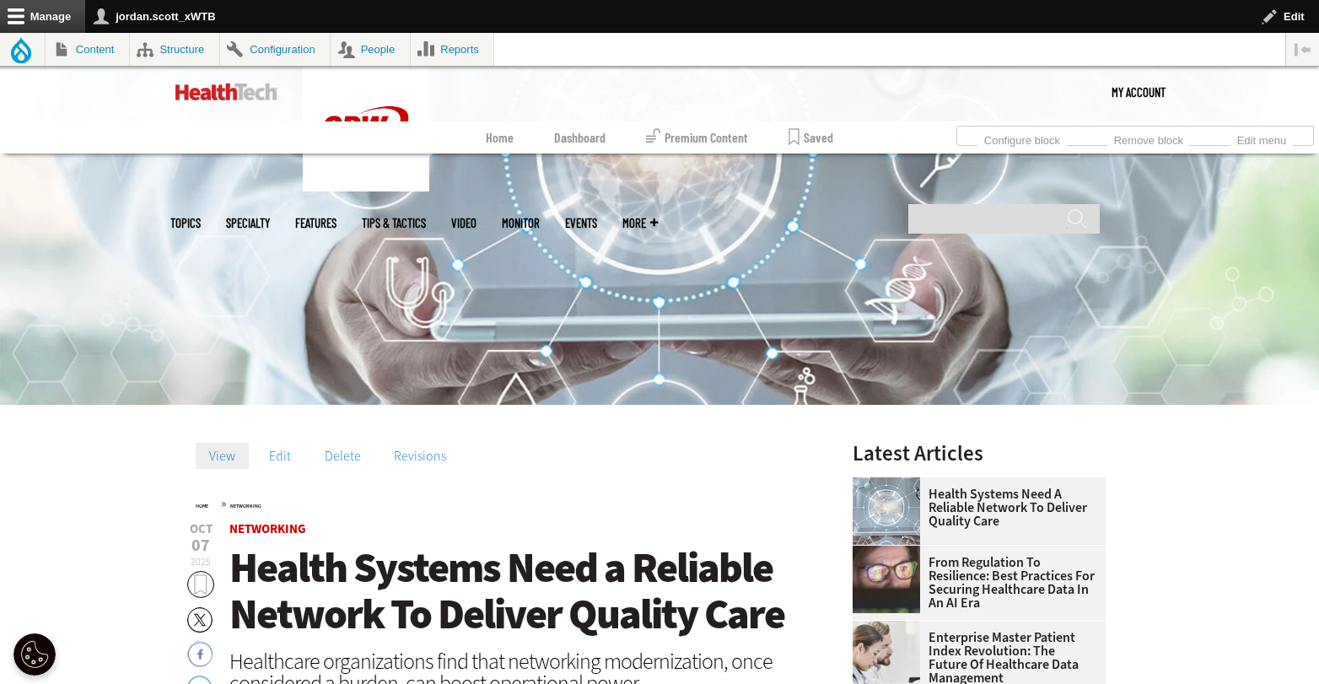
scroll to position [288, 0]
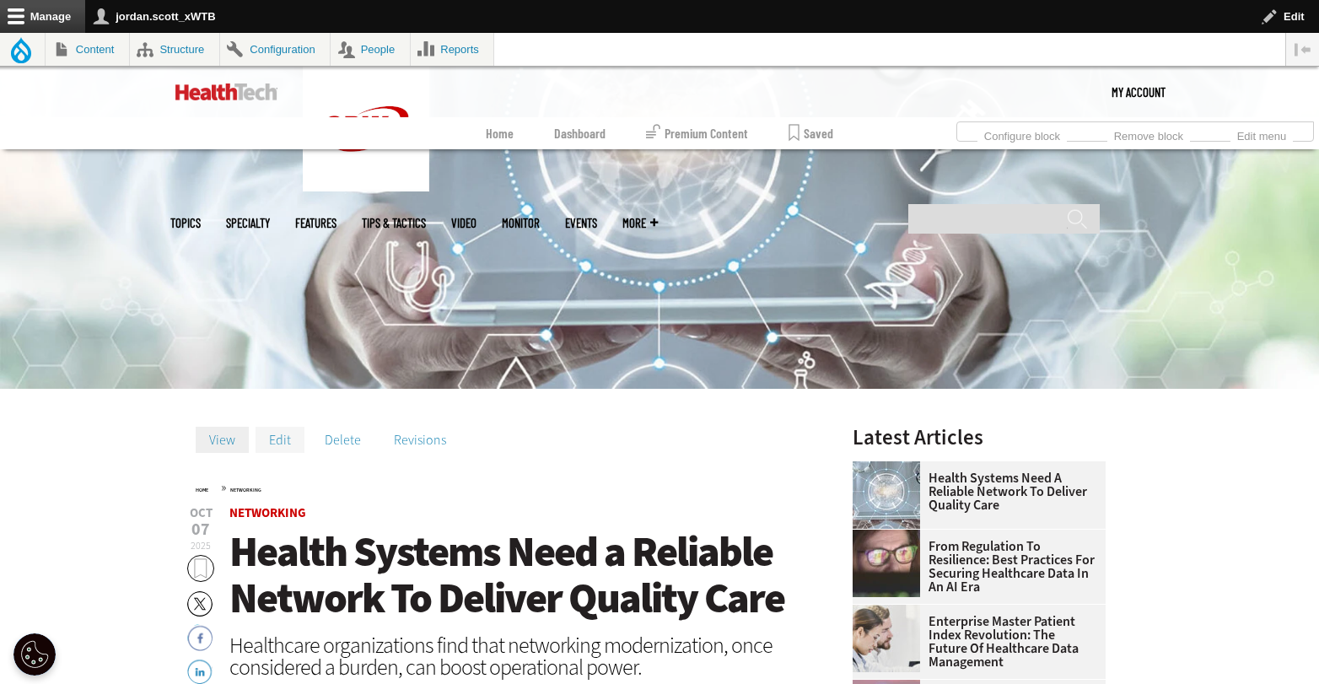
click at [288, 439] on link "Edit" at bounding box center [279, 439] width 49 height 25
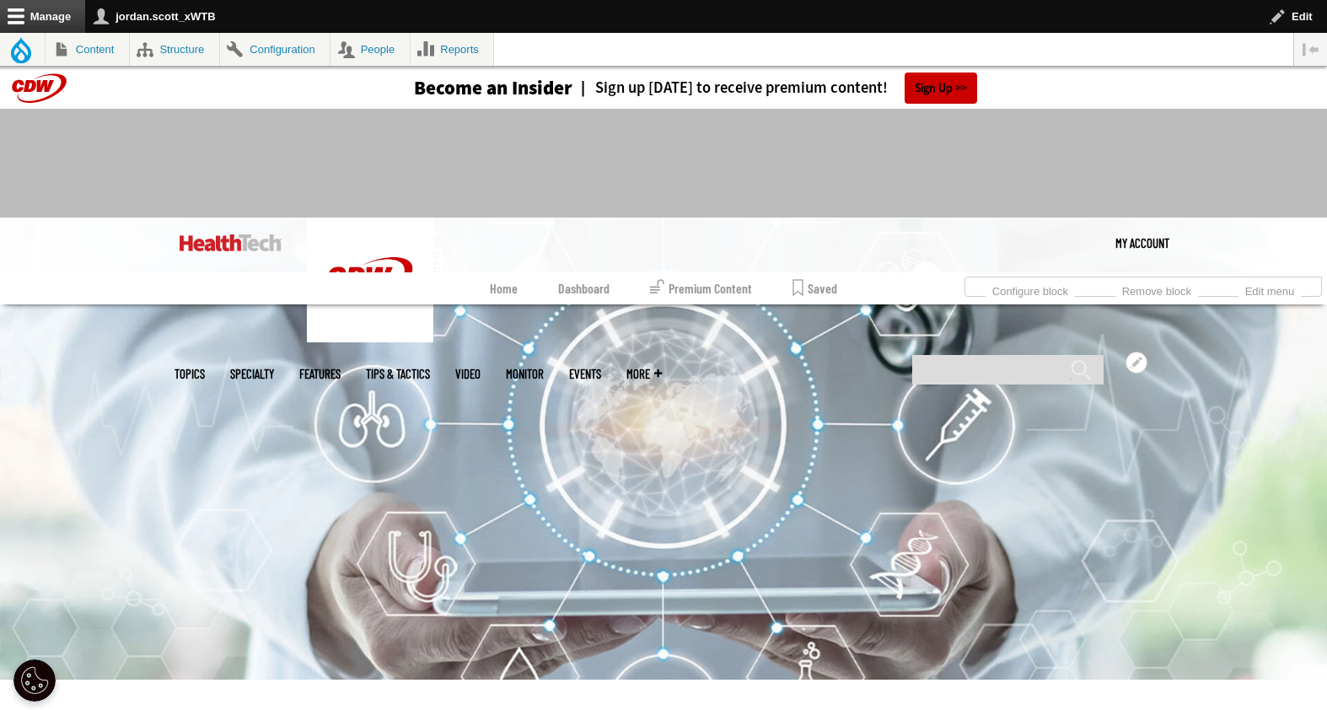
click at [544, 368] on link "MonITor" at bounding box center [525, 374] width 38 height 13
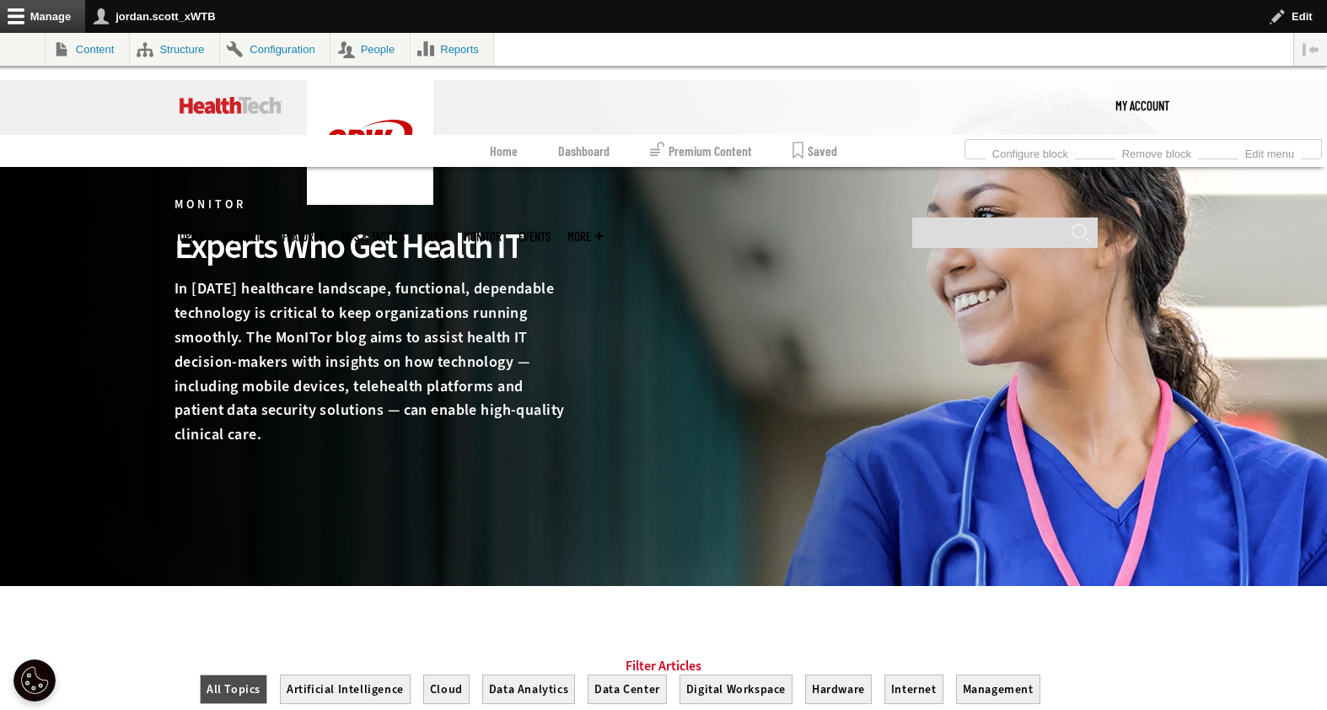
scroll to position [66, 0]
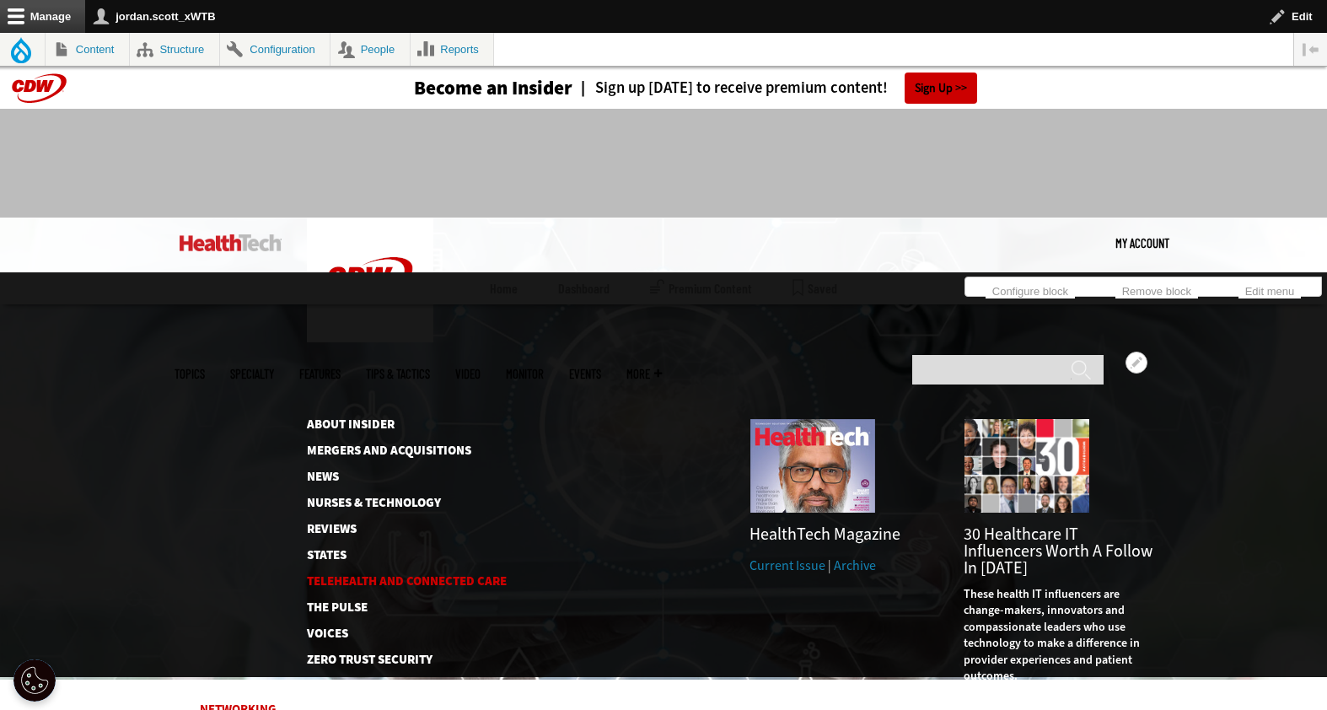
click at [369, 575] on link "Telehealth and Connected Care" at bounding box center [393, 581] width 173 height 13
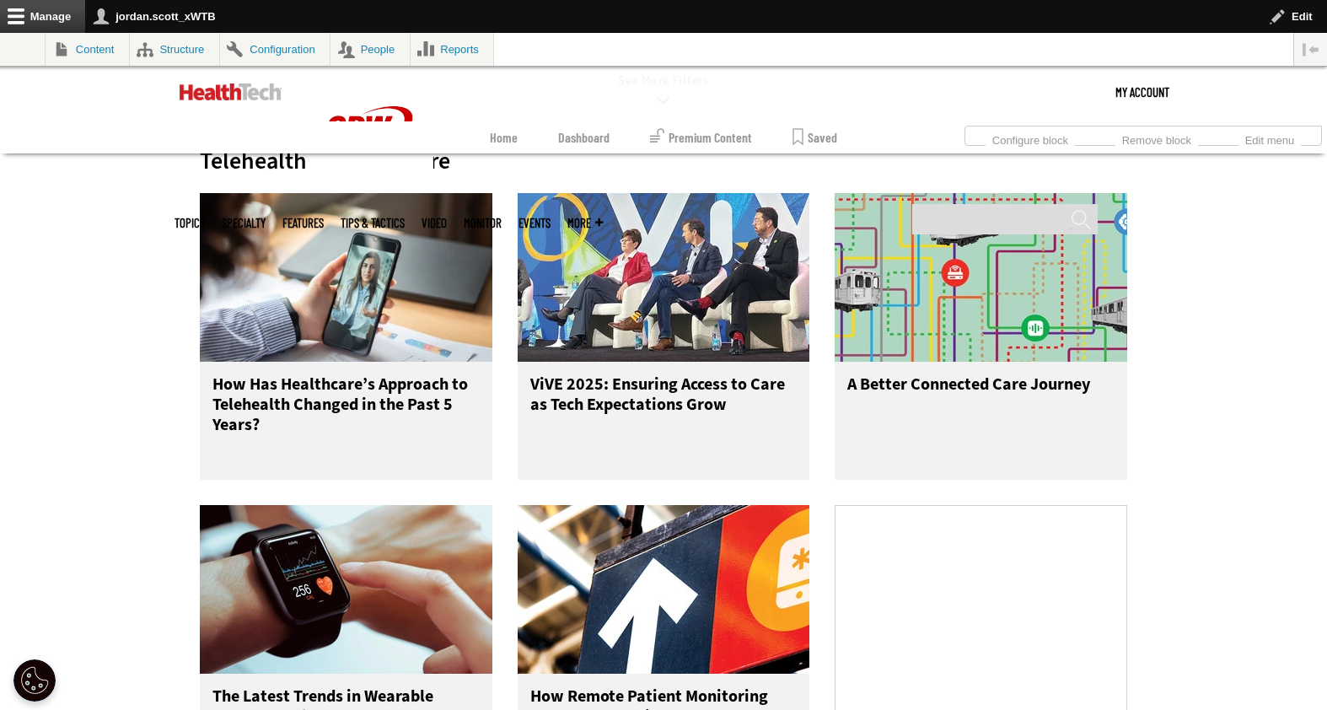
scroll to position [846, 0]
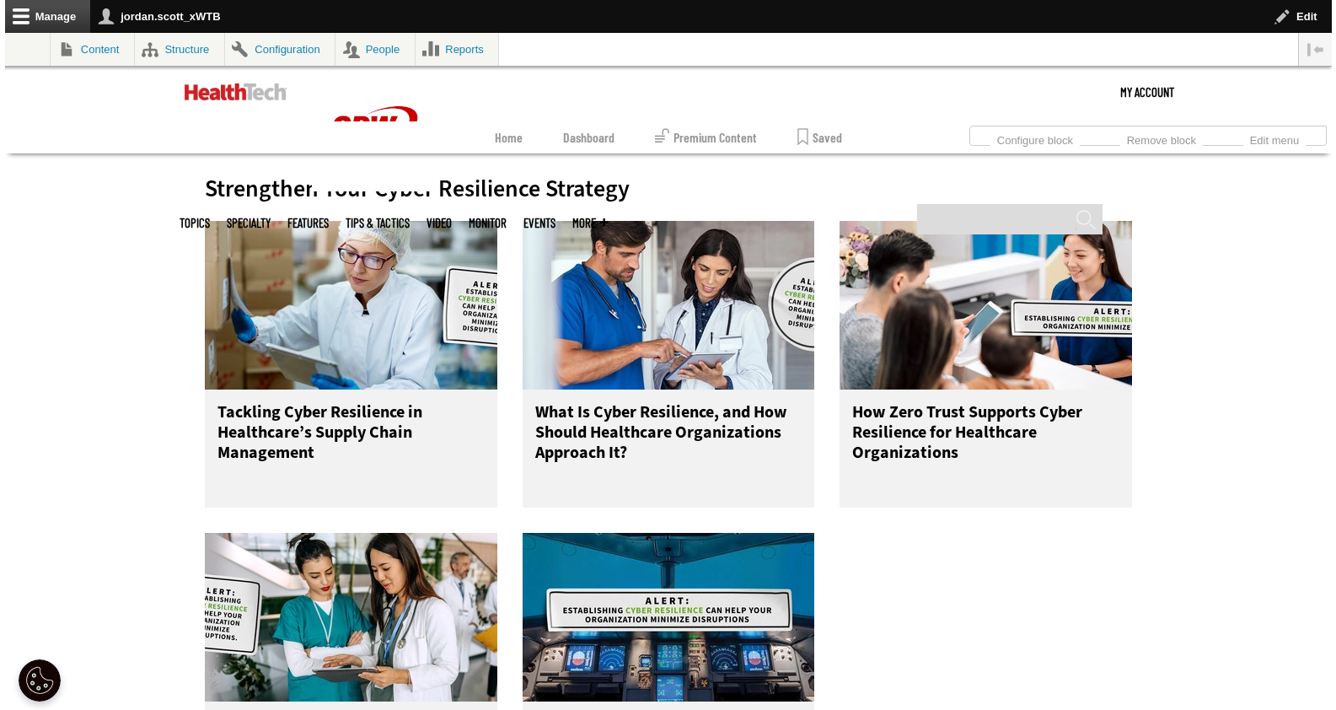
scroll to position [727, 0]
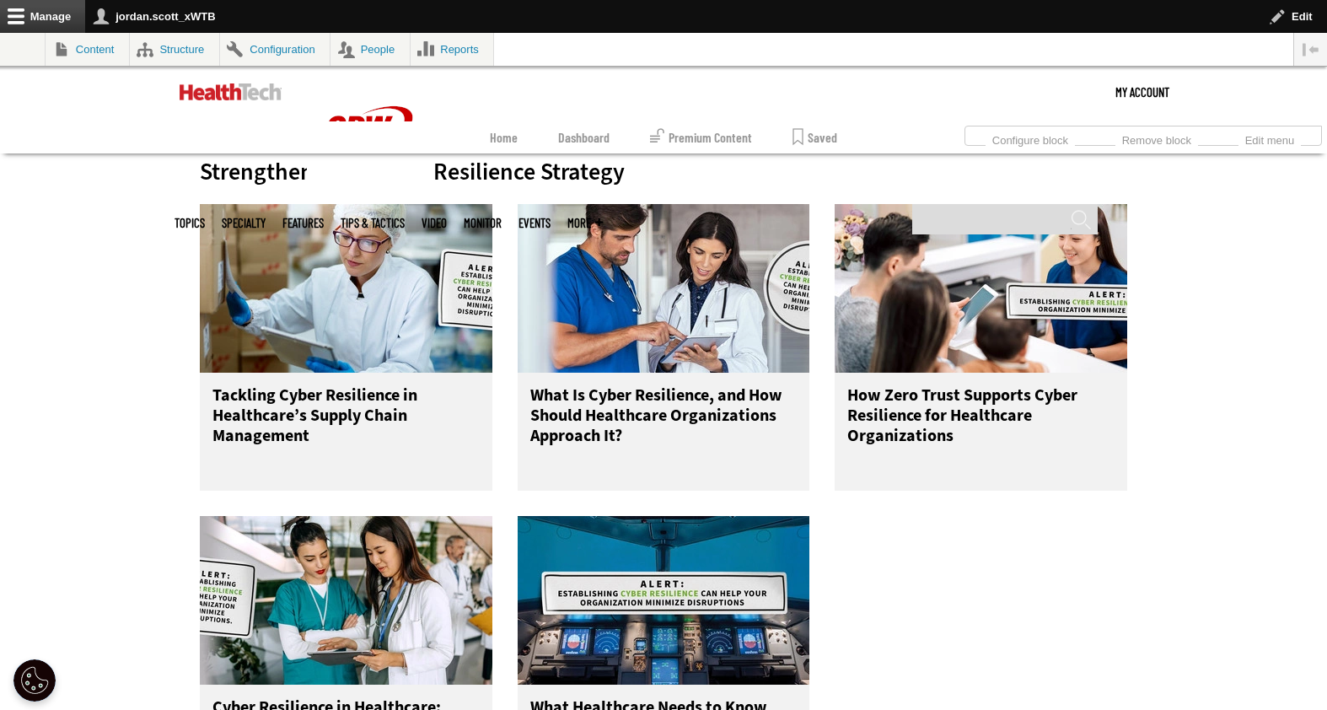
click at [1312, 700] on div "Strengthen Your Cyber Resilience Strategy Tackling Cyber Resilience in Healthca…" at bounding box center [663, 469] width 1327 height 718
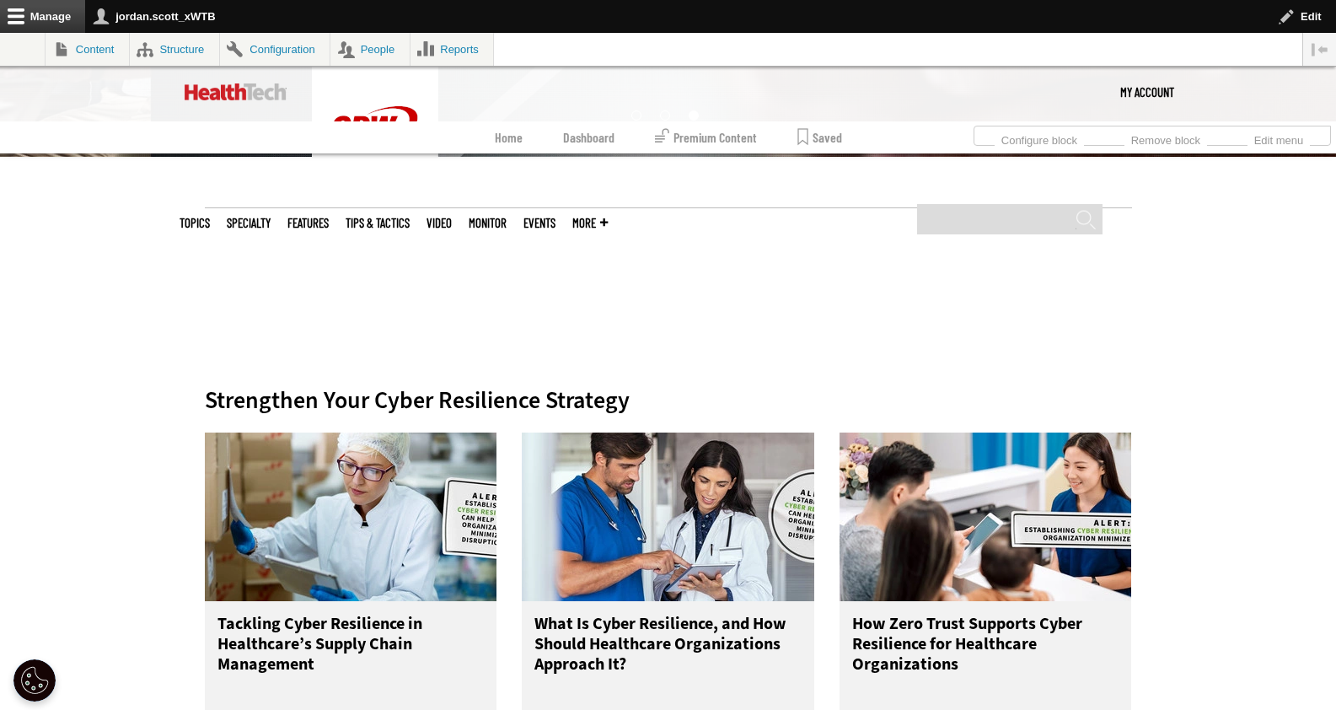
scroll to position [0, 0]
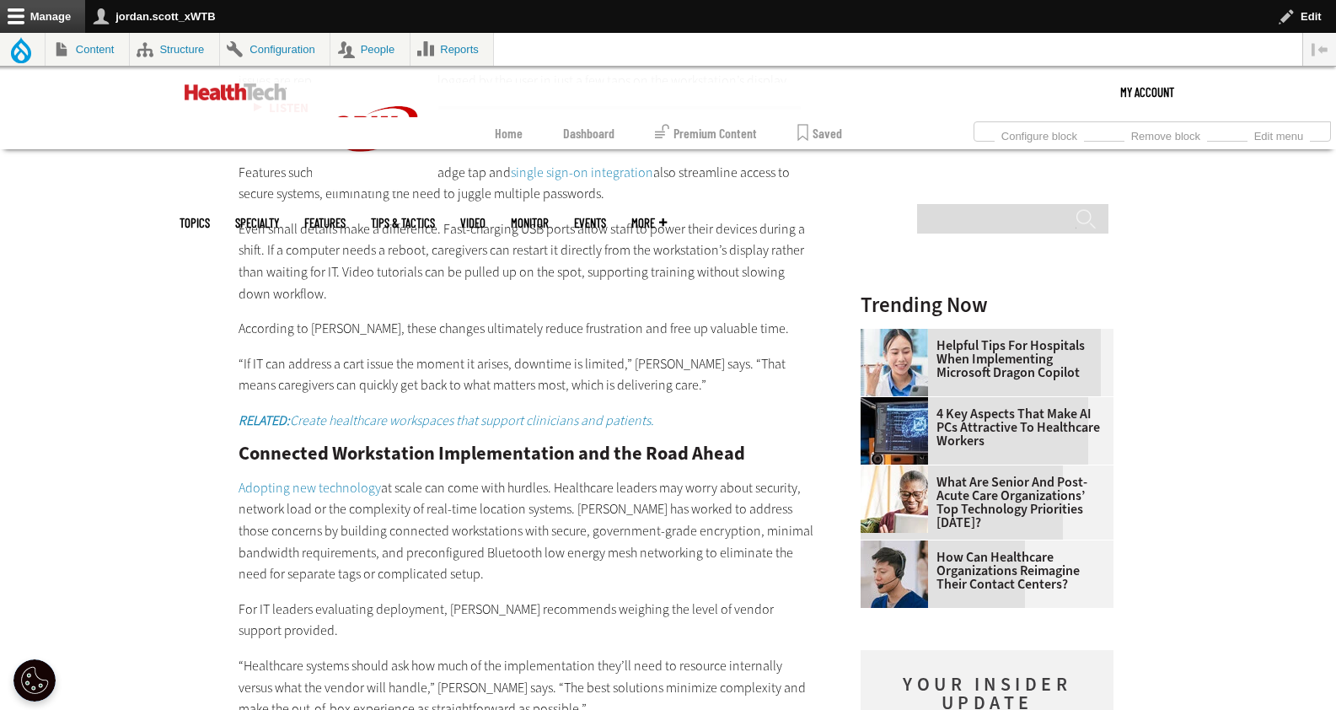
scroll to position [2228, 0]
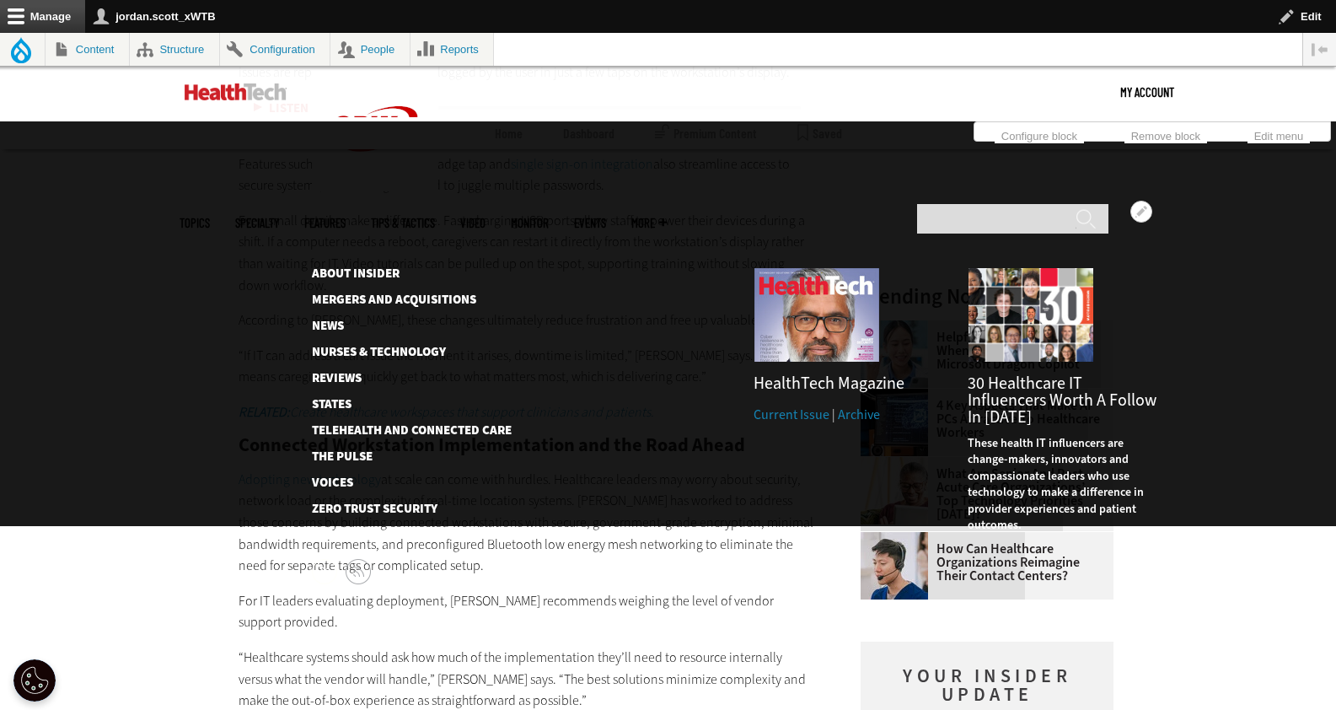
click at [799, 406] on link "Current Issue" at bounding box center [792, 415] width 76 height 18
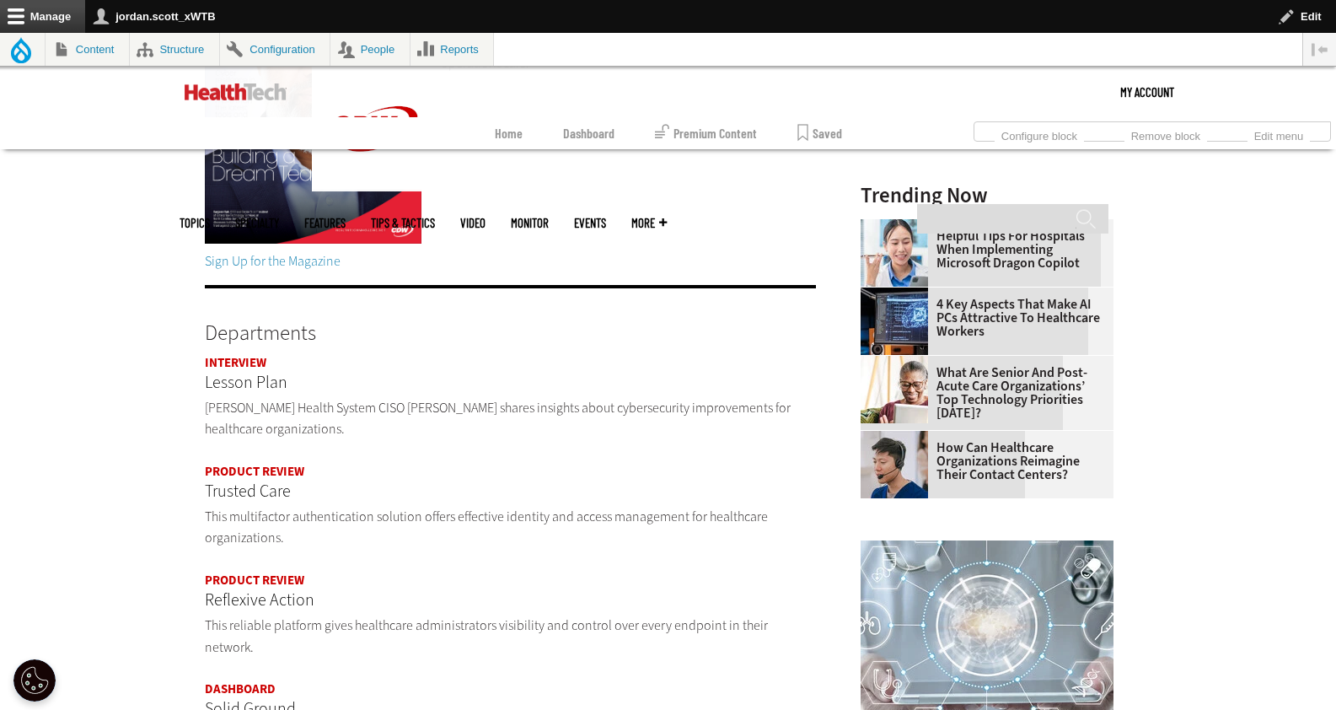
scroll to position [422, 0]
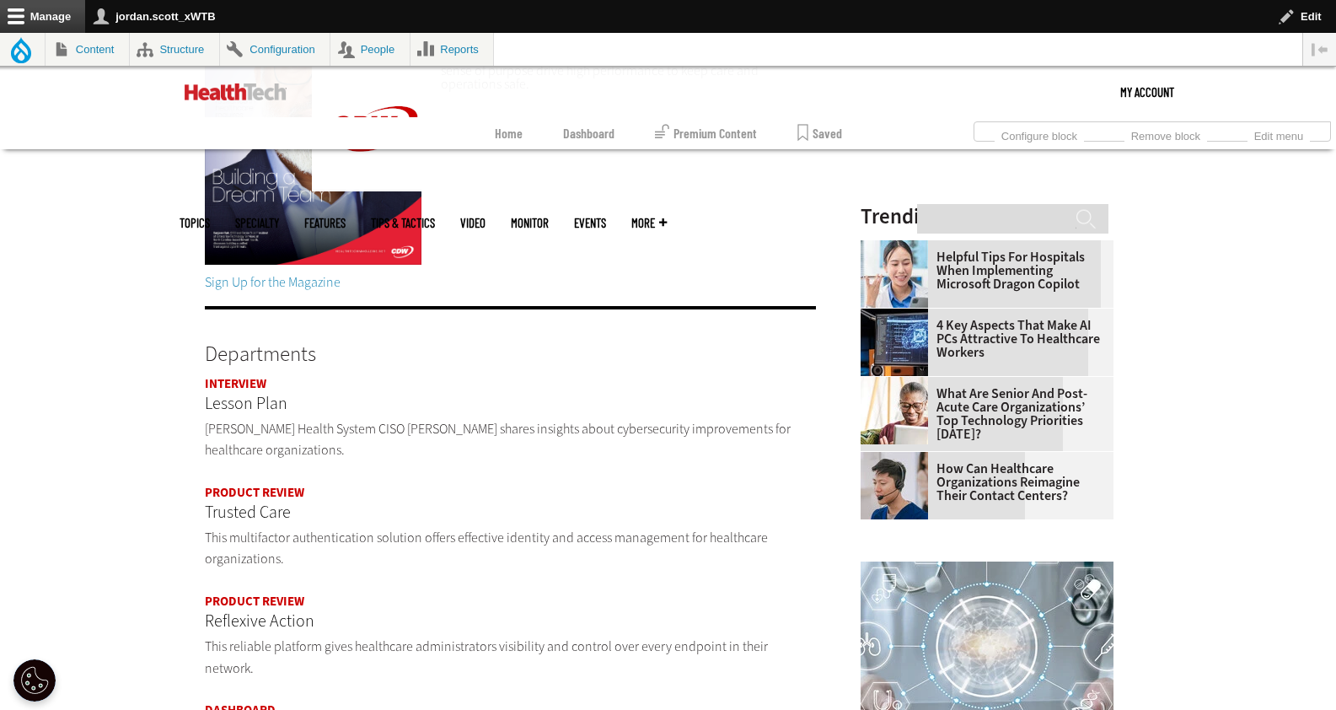
click at [260, 394] on p "Lesson Plan" at bounding box center [511, 403] width 612 height 27
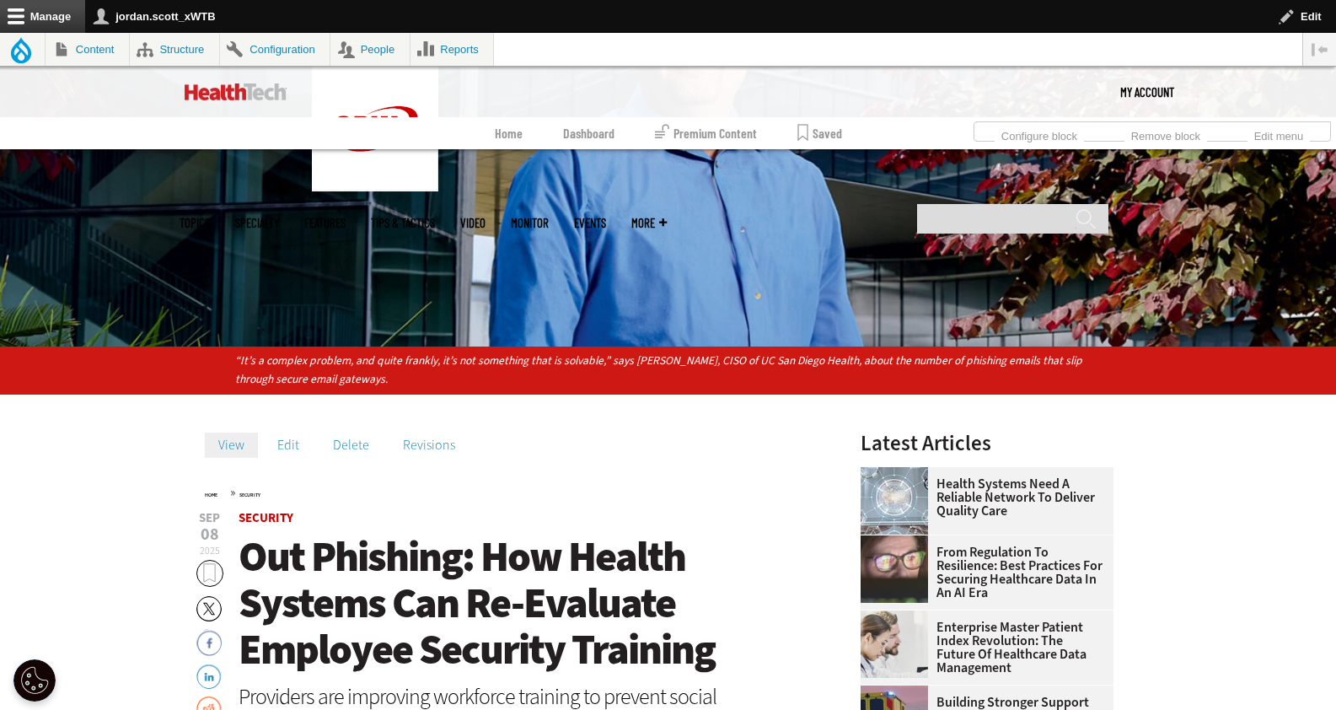
scroll to position [294, 0]
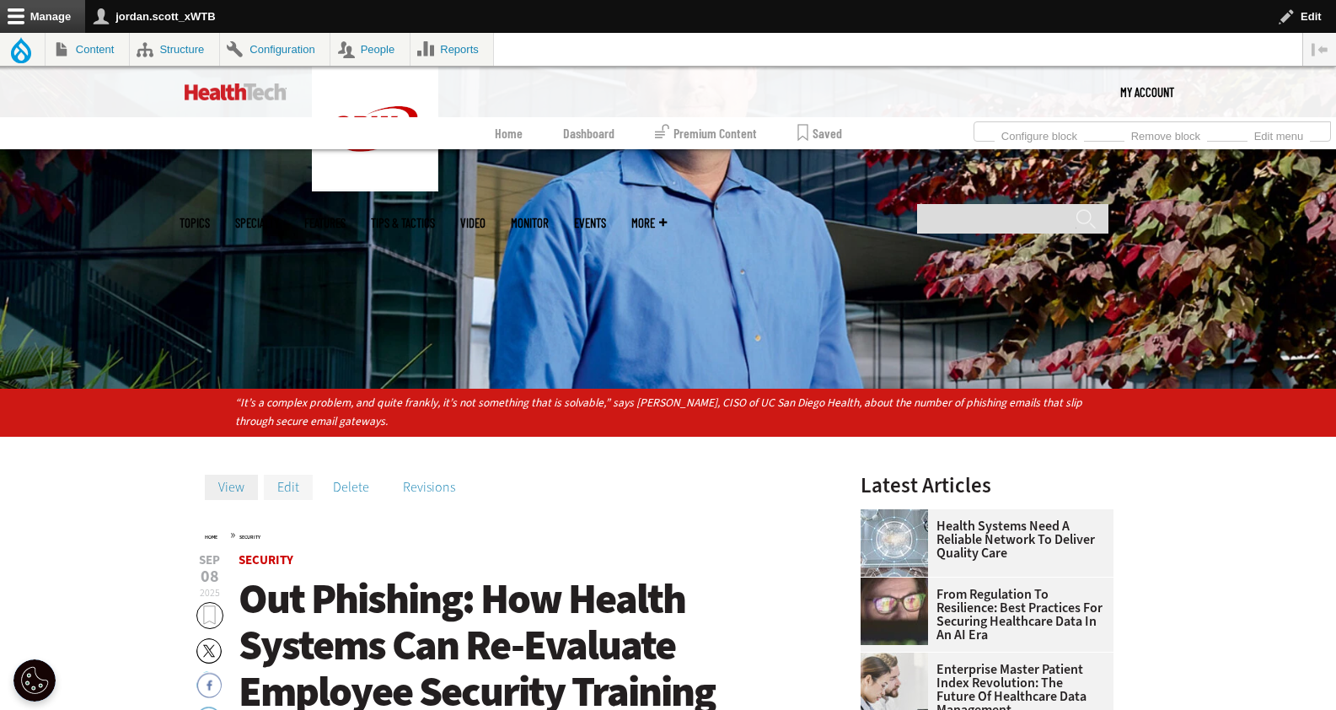
click at [298, 486] on link "Edit" at bounding box center [288, 487] width 49 height 25
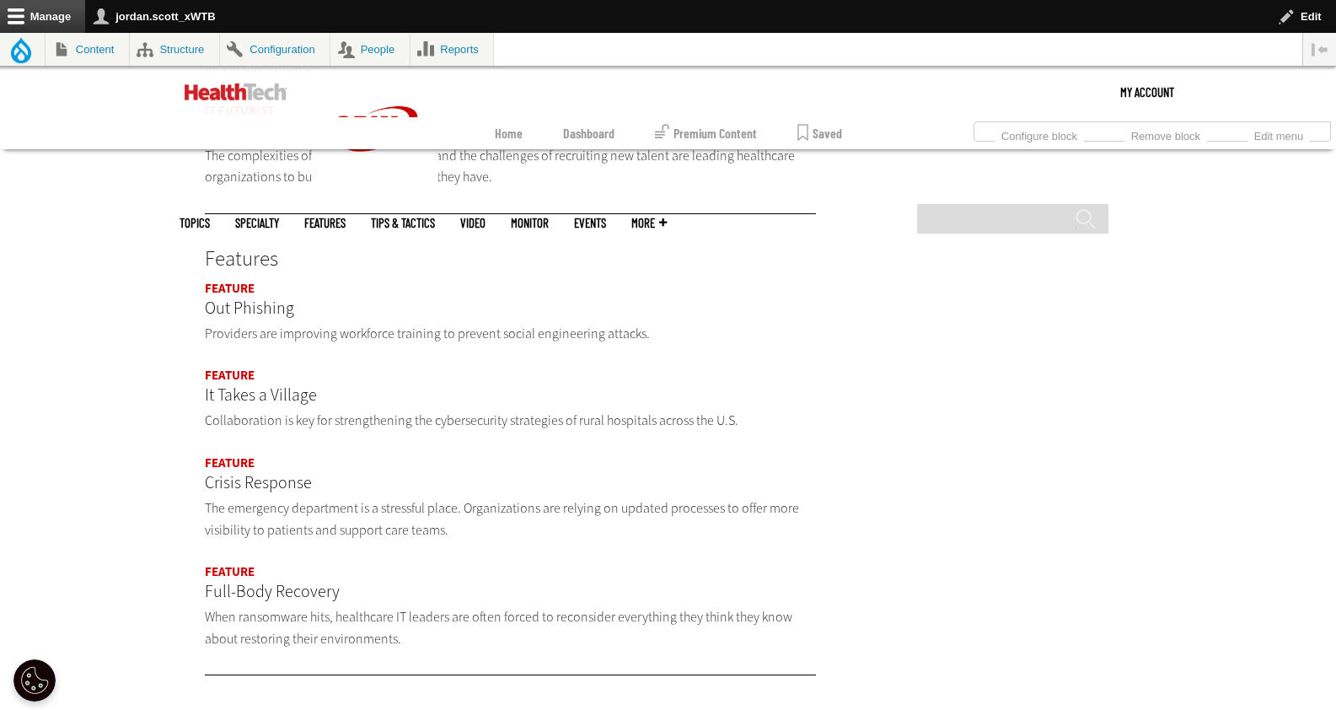
scroll to position [1541, 0]
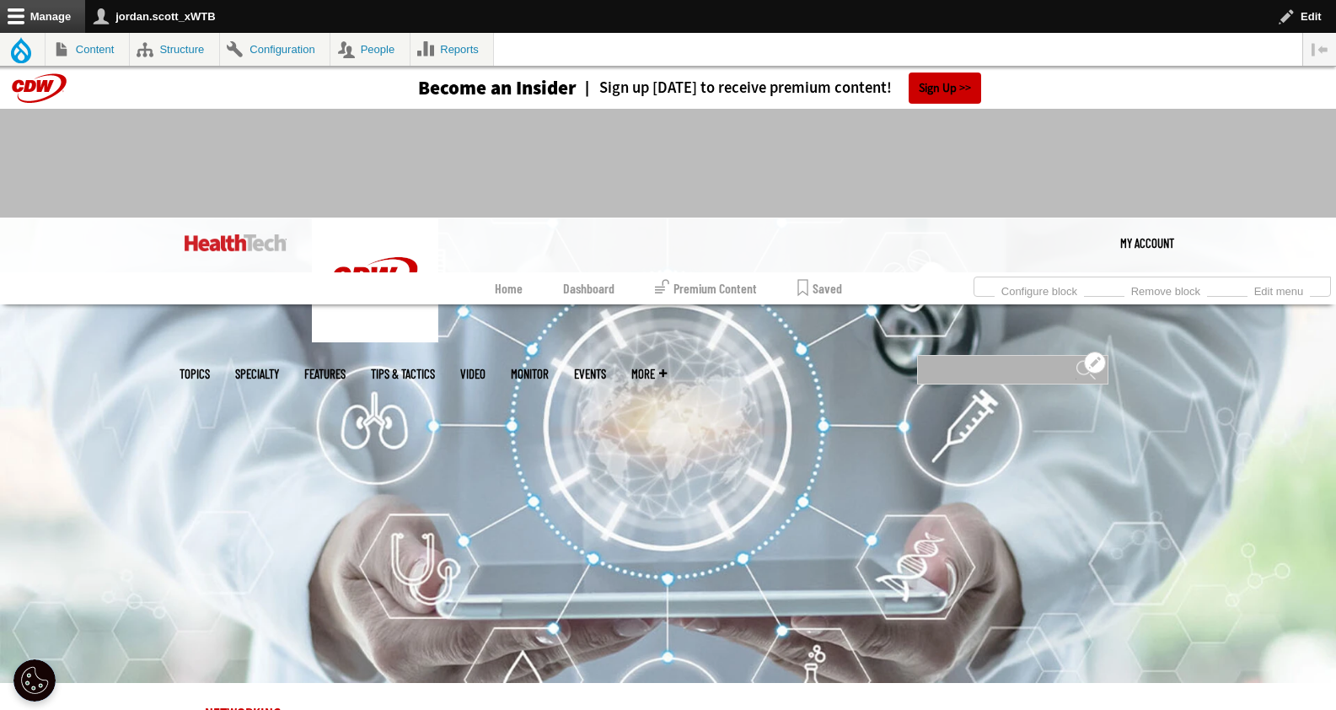
click at [997, 355] on input "Search" at bounding box center [1012, 370] width 191 height 30
type input "**********"
click at [1076, 359] on input "******" at bounding box center [1086, 376] width 20 height 34
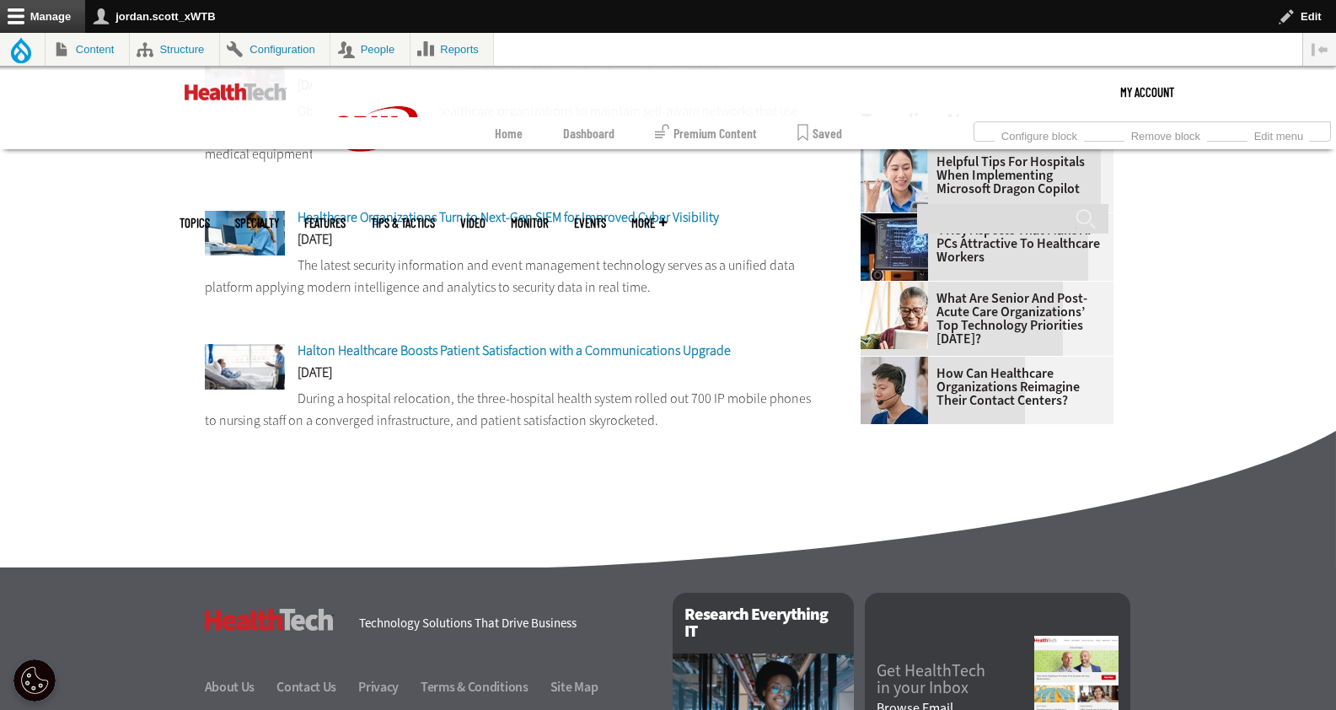
scroll to position [280, 0]
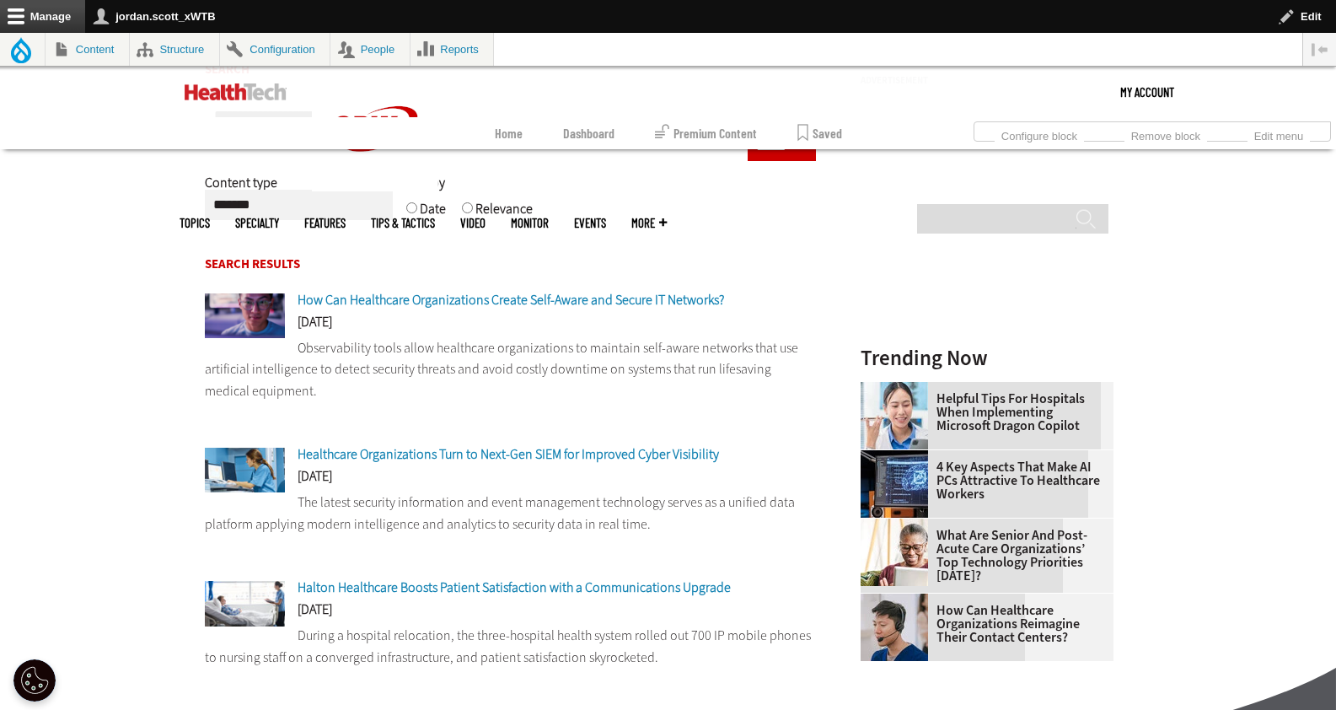
click at [606, 459] on span "Healthcare Organizations Turn to Next-Gen SIEM for Improved Cyber Visibility" at bounding box center [509, 454] width 422 height 18
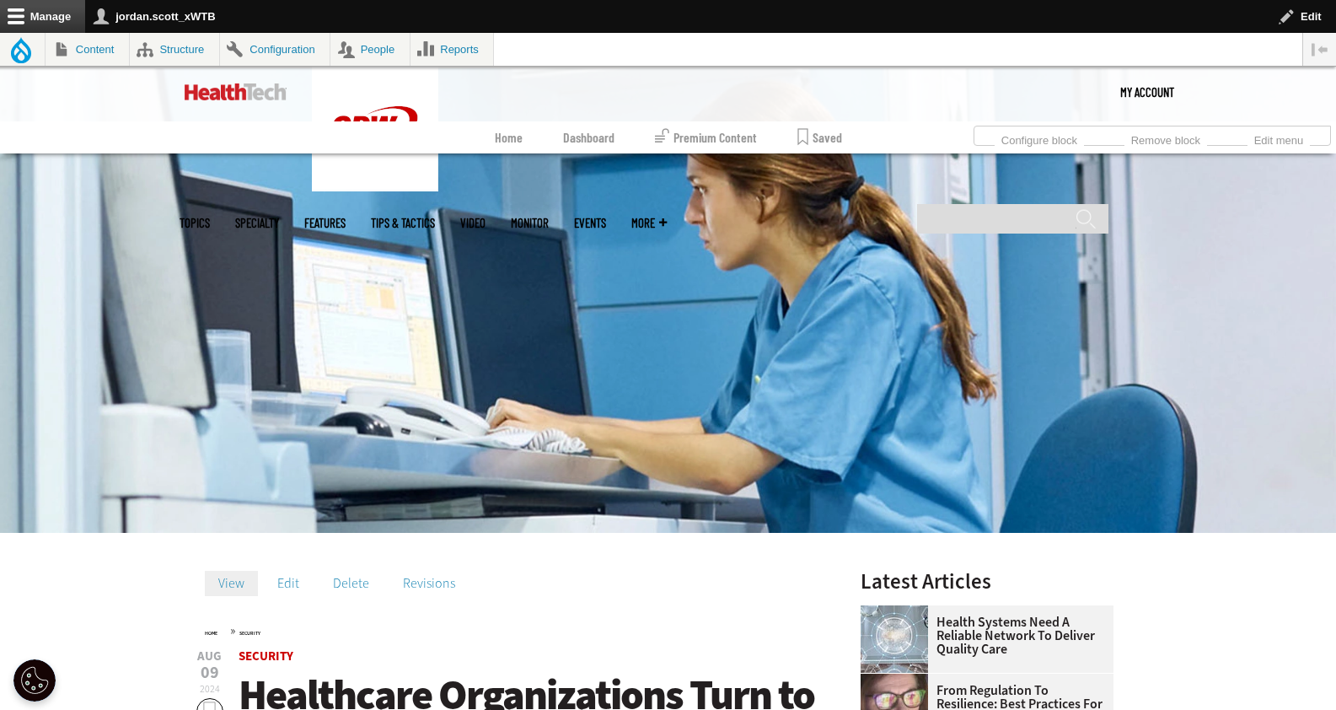
scroll to position [551, 0]
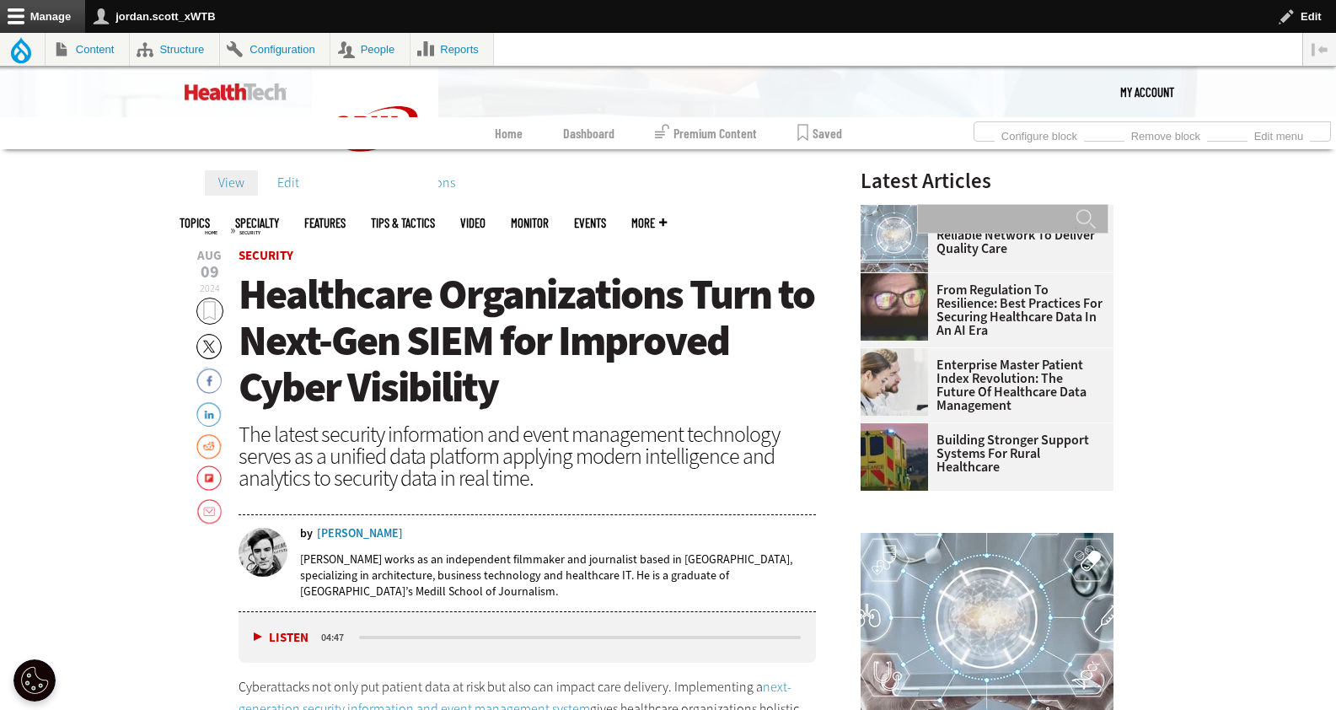
click at [993, 204] on input "Search" at bounding box center [1012, 219] width 191 height 30
type input "****"
click at [1076, 208] on input "******" at bounding box center [1086, 225] width 20 height 34
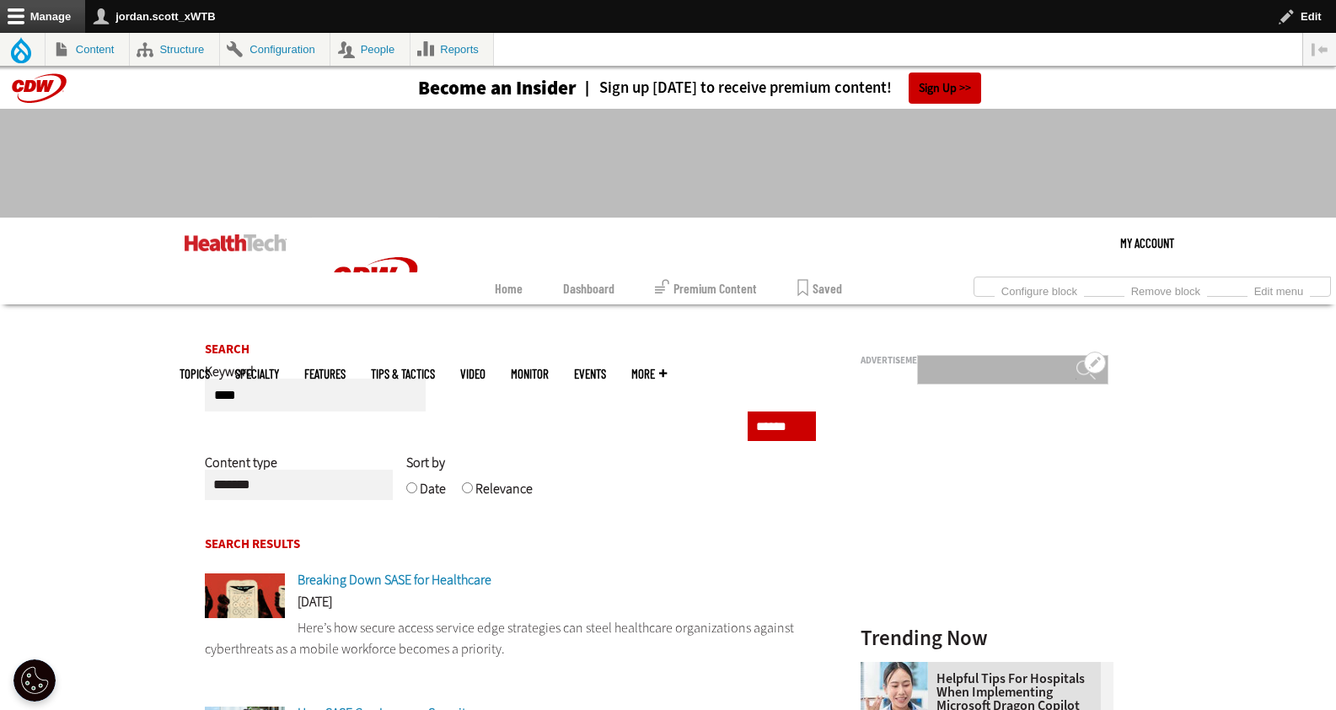
click at [1015, 355] on input "Search" at bounding box center [1012, 370] width 191 height 30
type input "**********"
click at [1076, 359] on input "******" at bounding box center [1086, 376] width 20 height 34
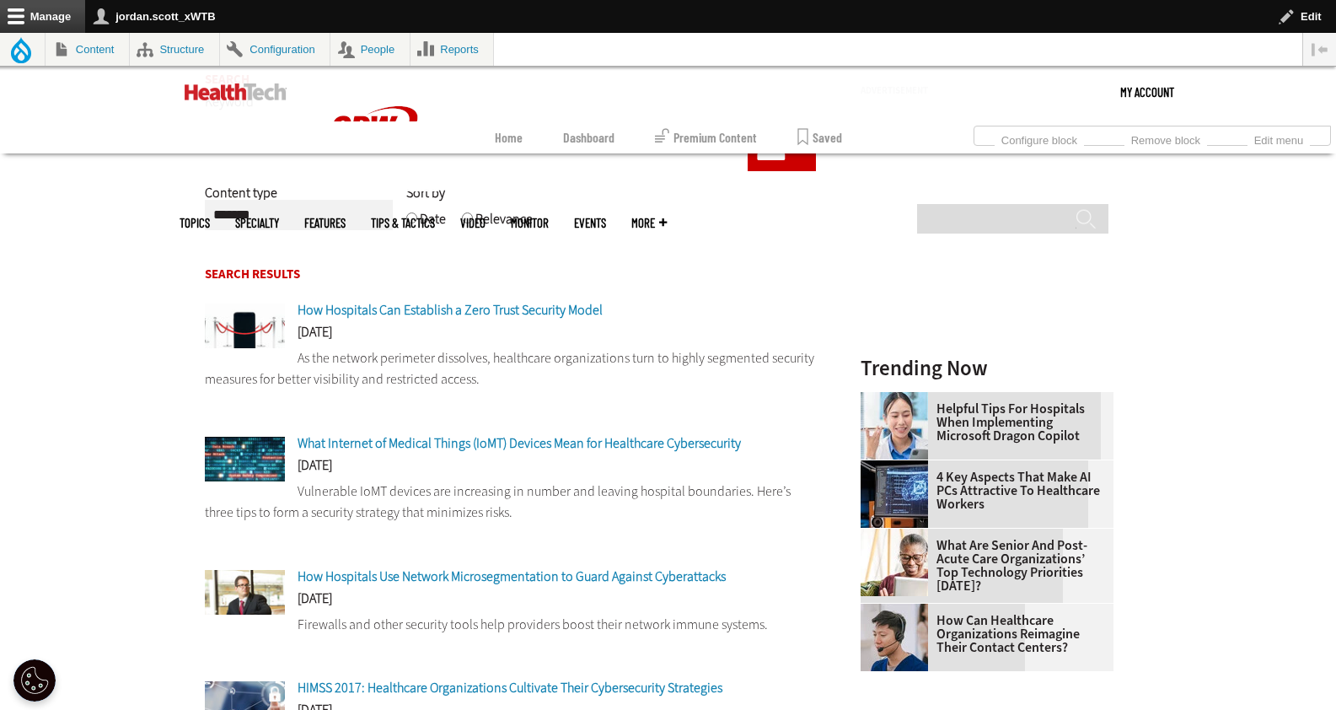
scroll to position [363, 0]
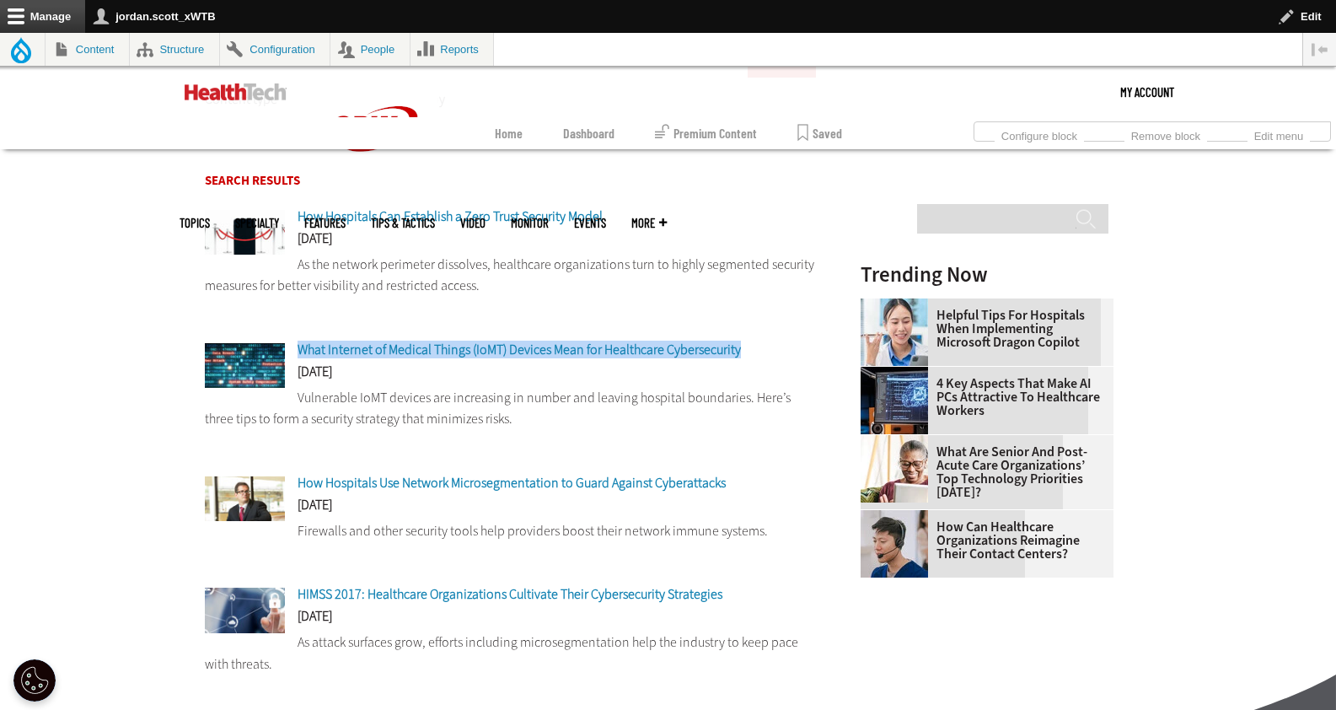
click at [482, 491] on span "How Hospitals Use Network Microsegmentation to Guard Against Cyberattacks" at bounding box center [512, 483] width 428 height 18
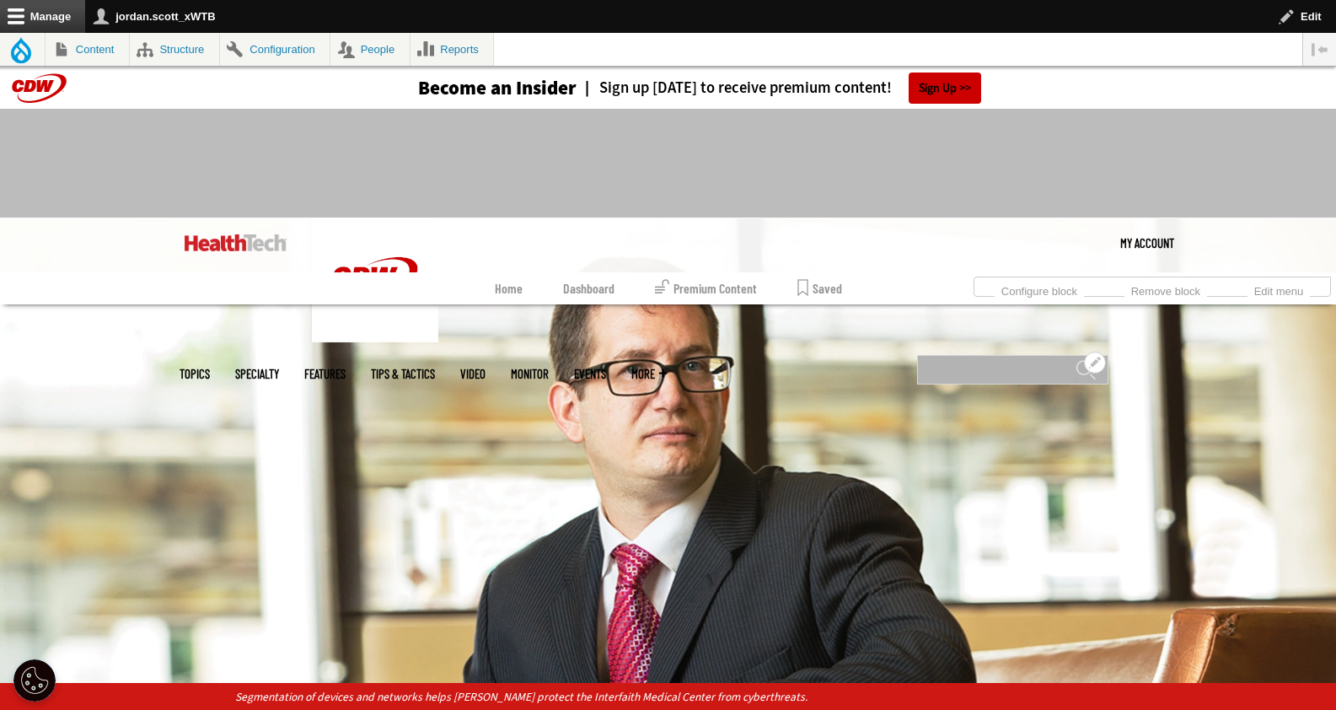
click at [953, 355] on input "Search" at bounding box center [1012, 370] width 191 height 30
type input "**********"
click at [1076, 359] on input "******" at bounding box center [1086, 376] width 20 height 34
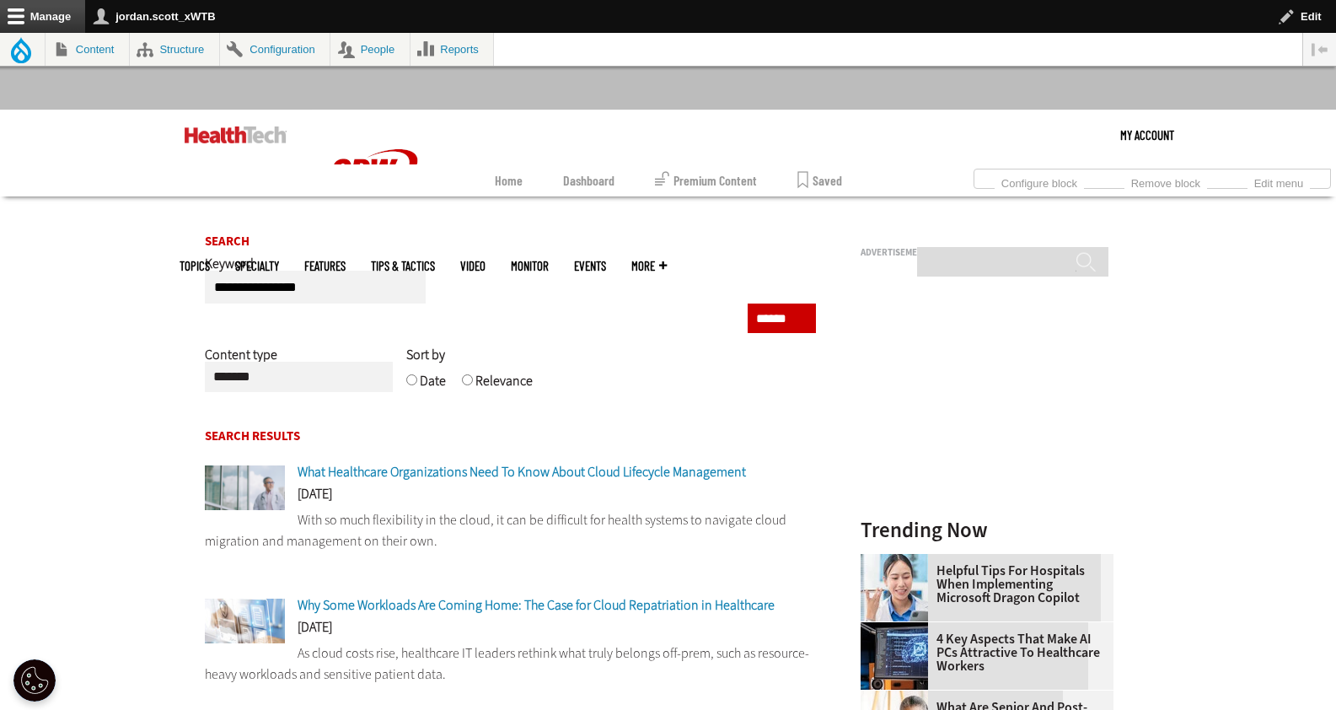
scroll to position [119, 0]
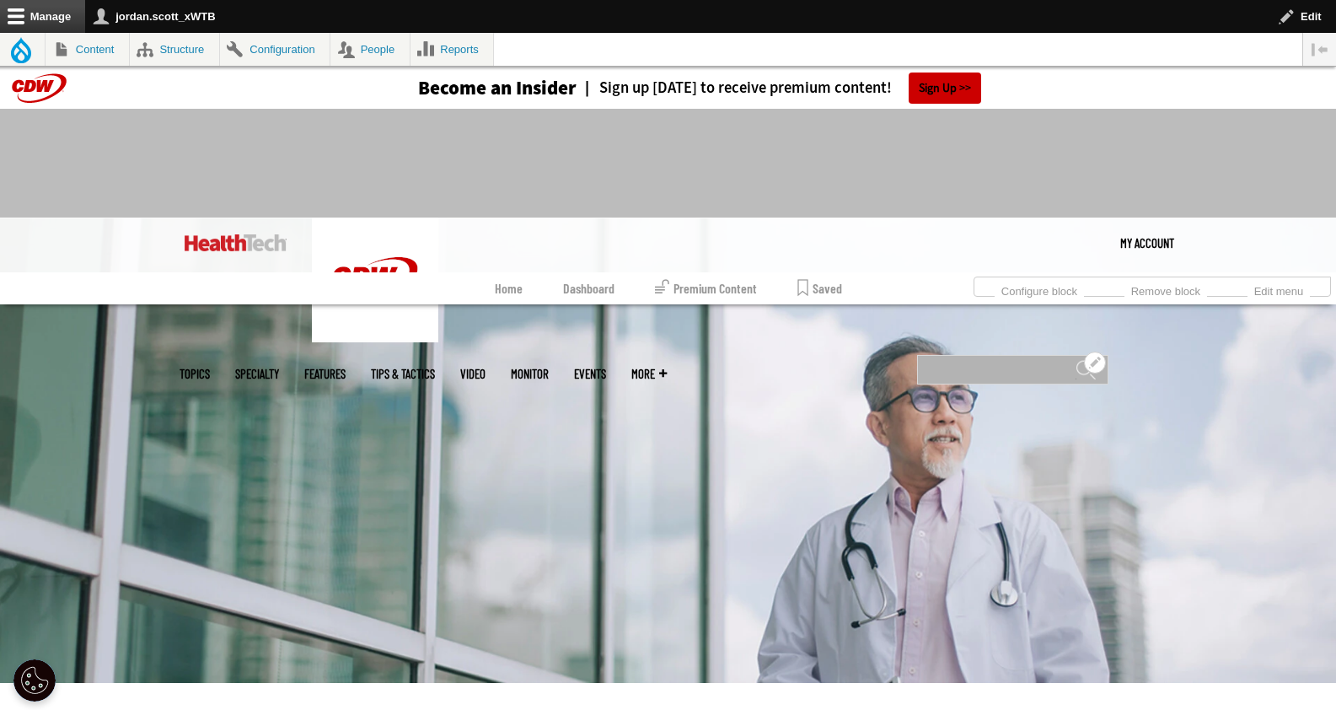
click at [997, 355] on input "Search" at bounding box center [1012, 370] width 191 height 30
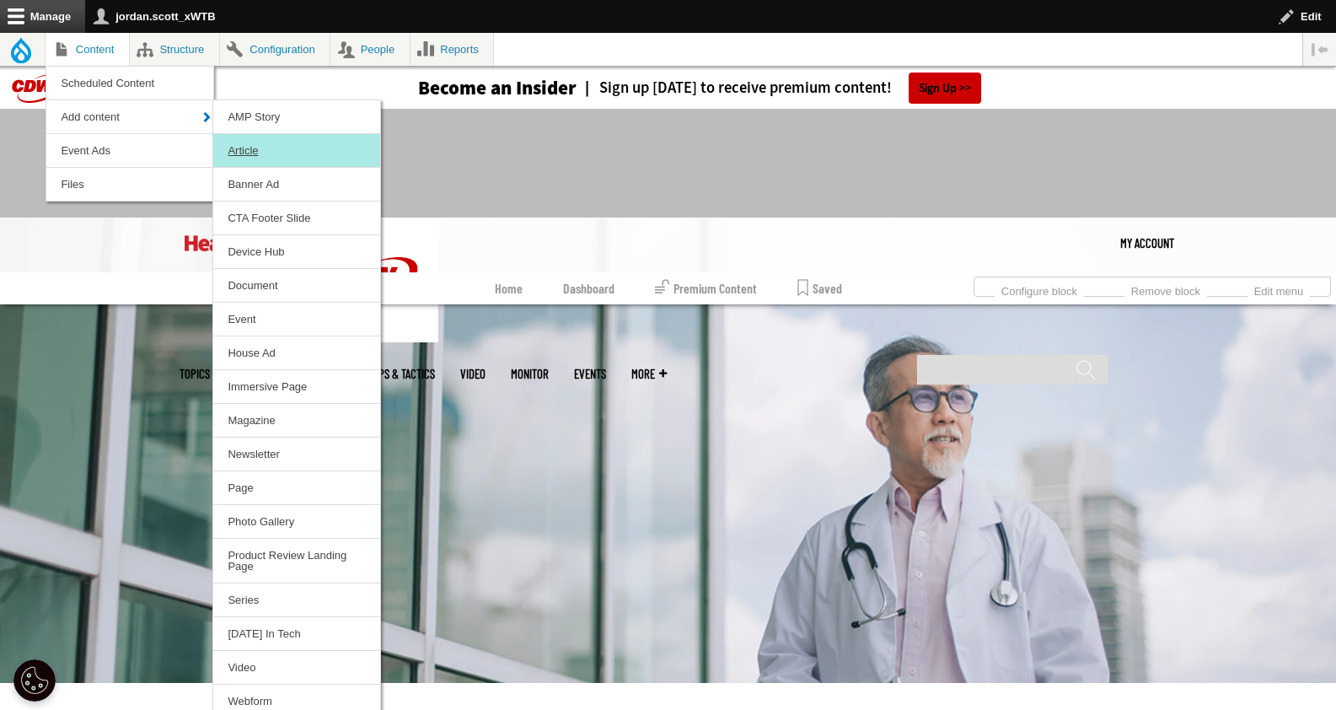
click at [232, 146] on link "Article" at bounding box center [296, 150] width 167 height 33
